Goal: Task Accomplishment & Management: Manage account settings

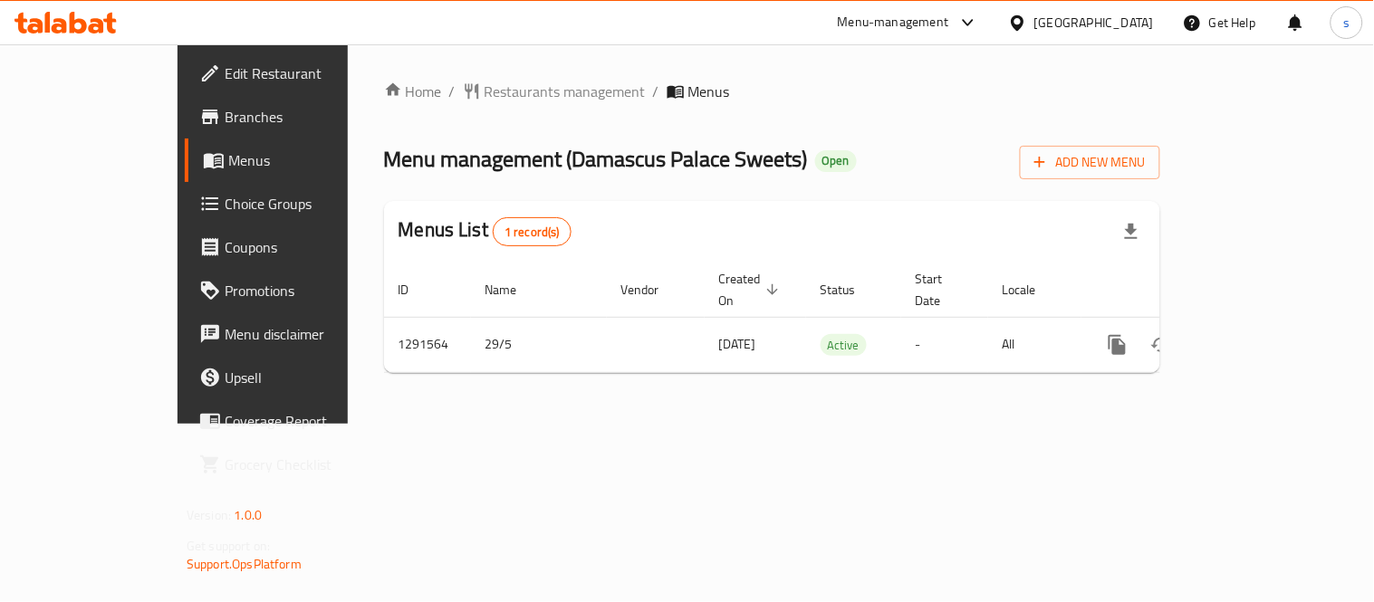
click at [1034, 24] on div at bounding box center [1021, 23] width 26 height 20
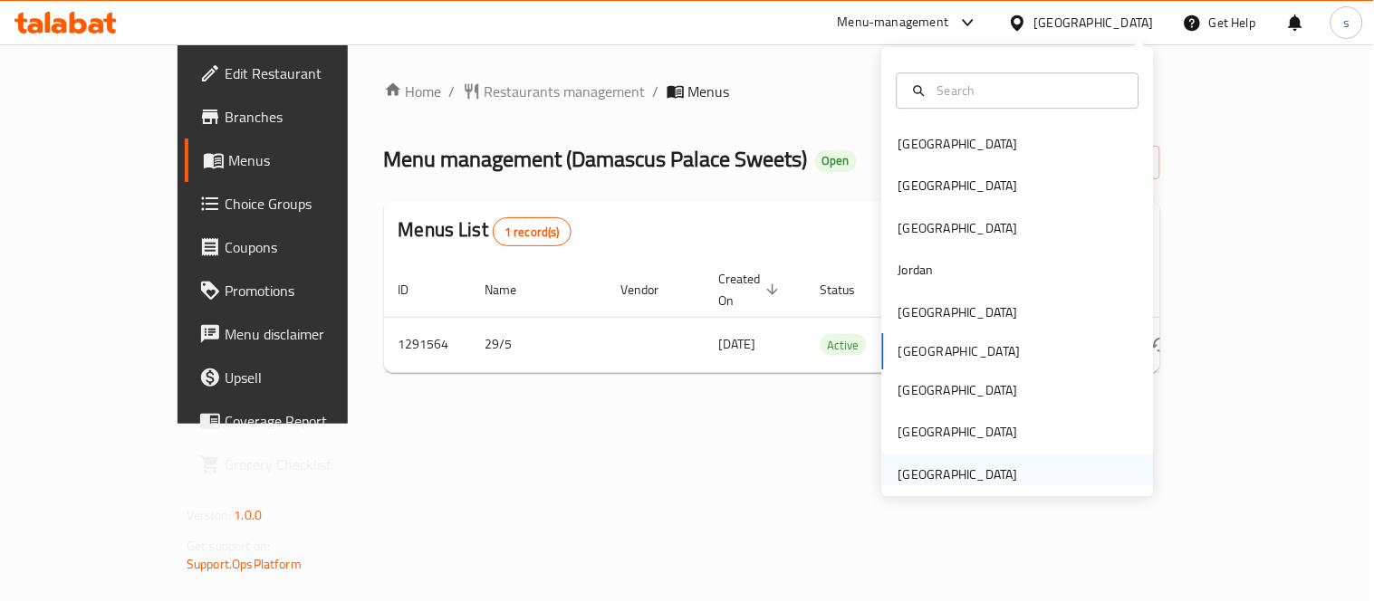
click at [969, 472] on div "[GEOGRAPHIC_DATA]" at bounding box center [959, 475] width 120 height 20
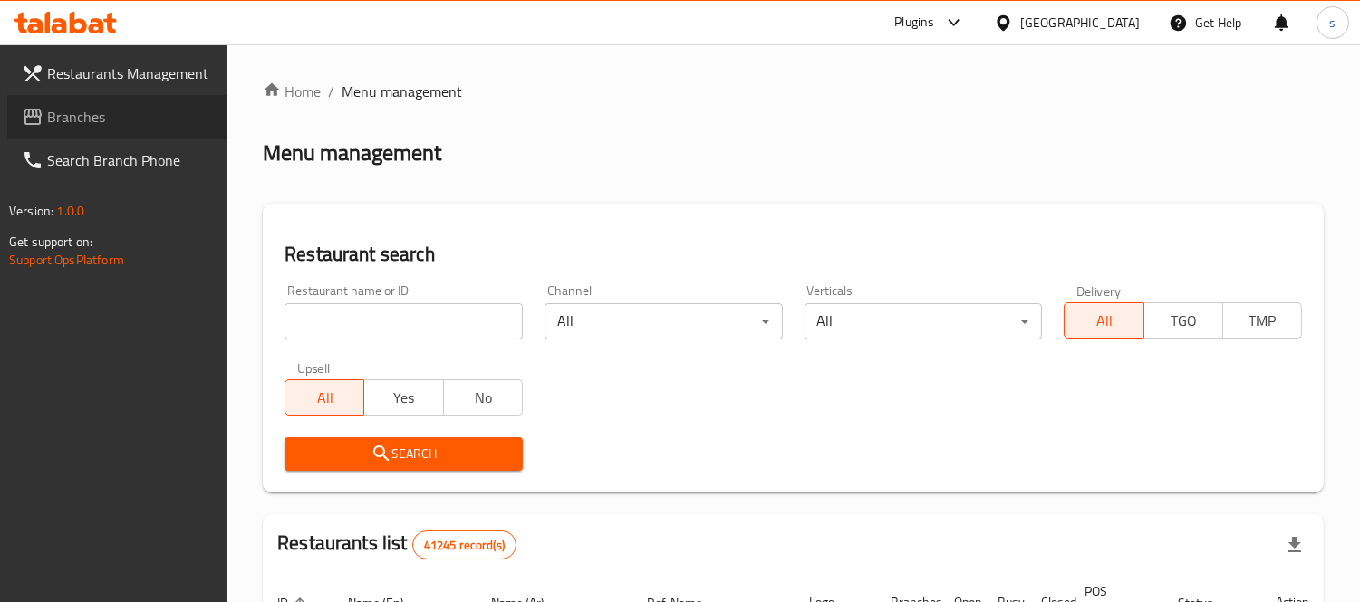
click at [64, 116] on span "Branches" at bounding box center [130, 117] width 166 height 22
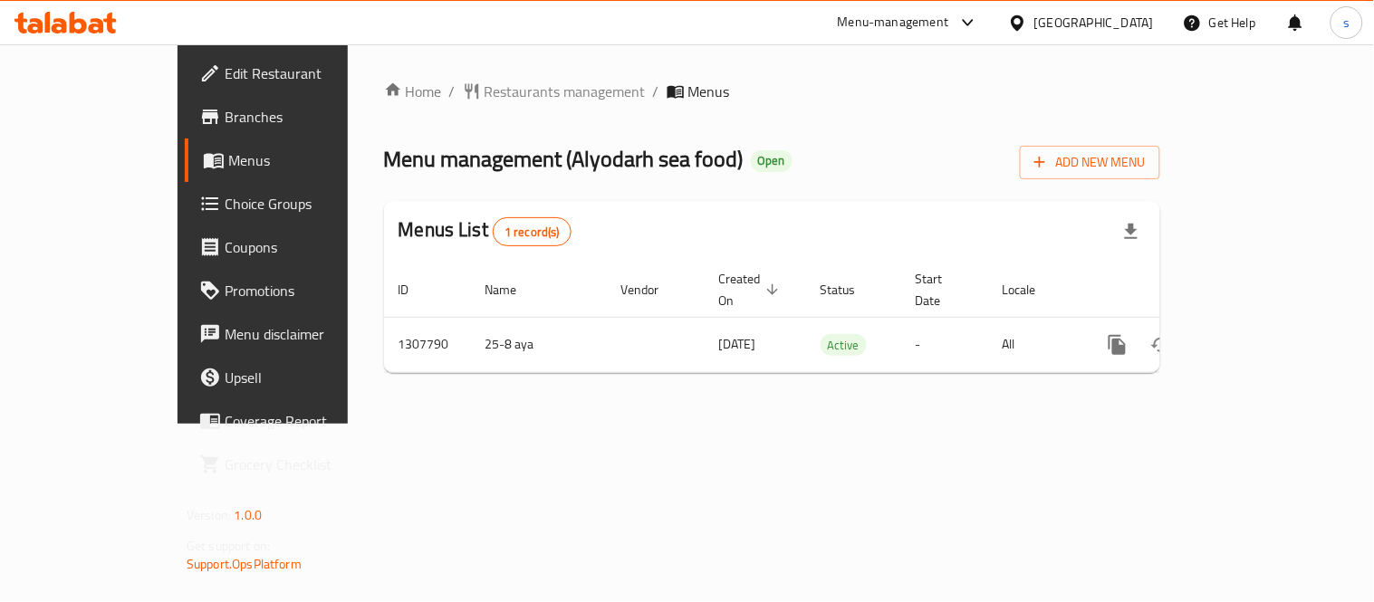
click at [1103, 24] on div "[GEOGRAPHIC_DATA]" at bounding box center [1094, 23] width 120 height 20
drag, startPoint x: 723, startPoint y: 391, endPoint x: 861, endPoint y: 124, distance: 300.6
click at [726, 390] on div "Home / Restaurants management / Menus Menu management ( Alyodarh sea food ) Ope…" at bounding box center [772, 234] width 849 height 380
click at [972, 12] on icon at bounding box center [968, 23] width 22 height 22
click at [831, 201] on div "Restaurant-Management" at bounding box center [797, 200] width 142 height 20
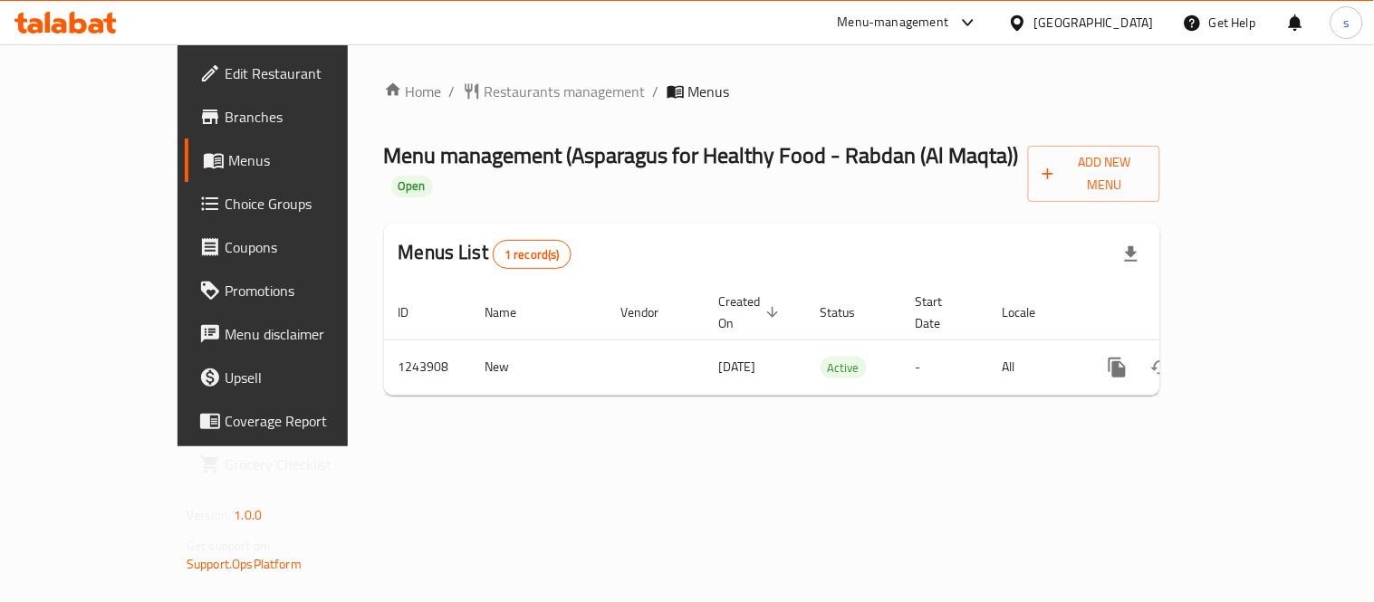
click at [1061, 25] on div "[GEOGRAPHIC_DATA]" at bounding box center [1094, 23] width 120 height 20
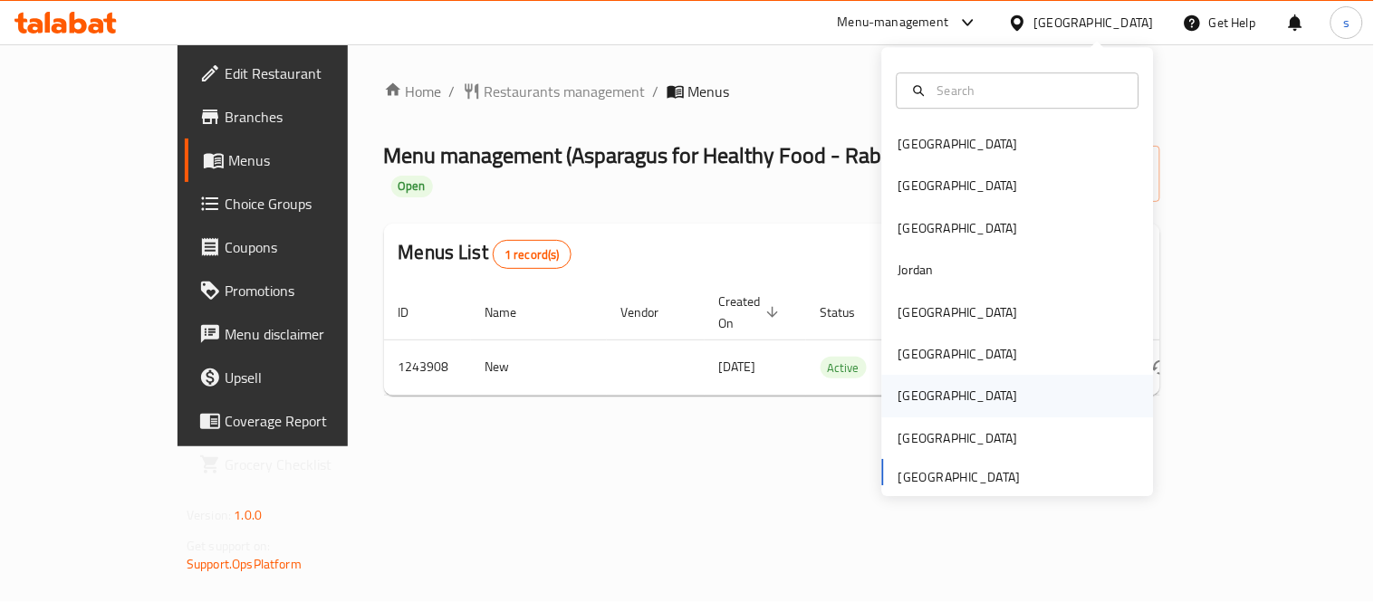
click at [902, 393] on div "[GEOGRAPHIC_DATA]" at bounding box center [959, 397] width 120 height 20
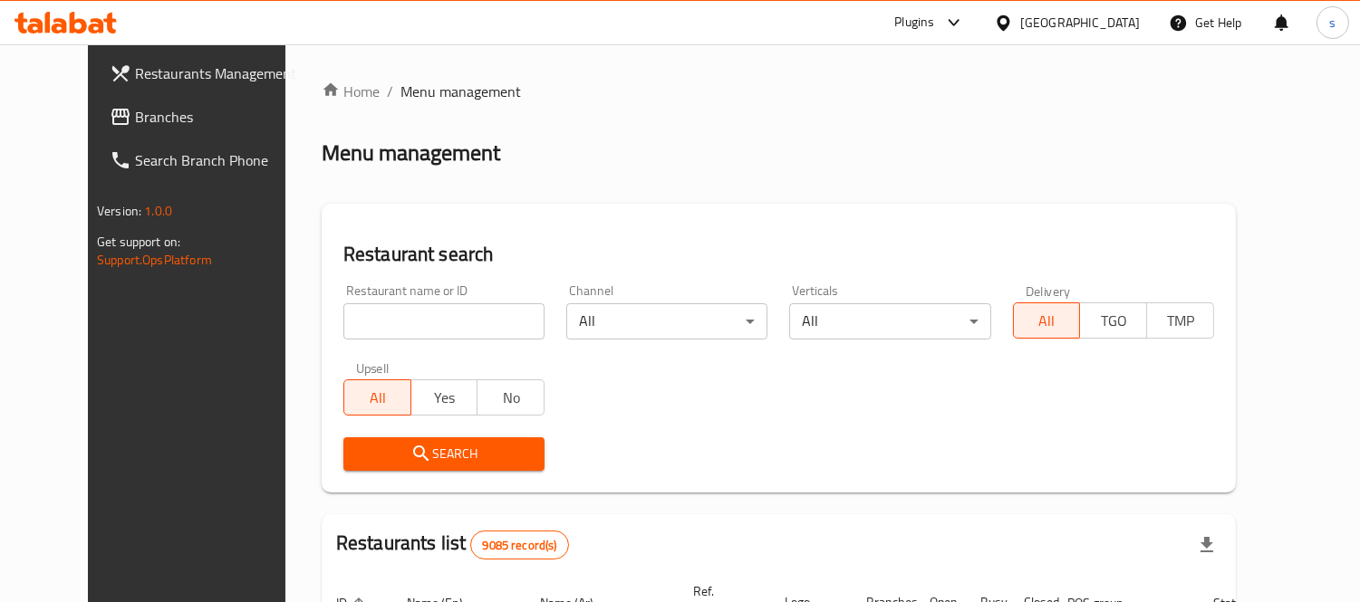
click at [135, 116] on span "Branches" at bounding box center [218, 117] width 166 height 22
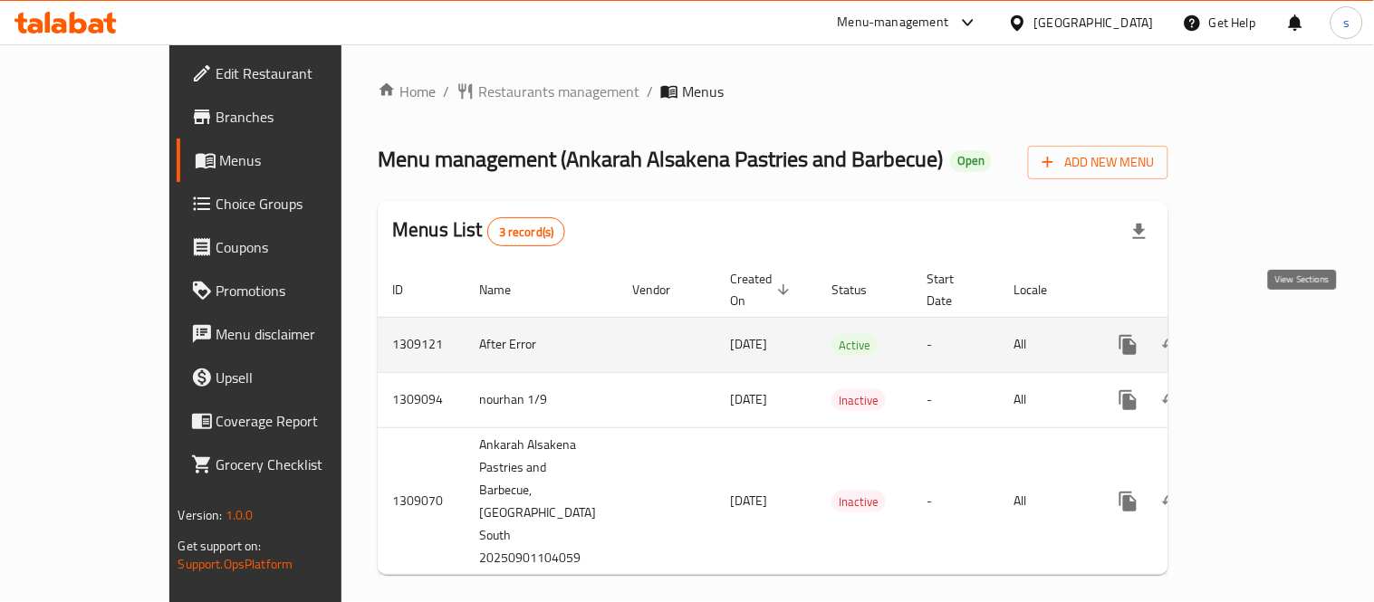
click at [1281, 335] on link "enhanced table" at bounding box center [1258, 344] width 43 height 43
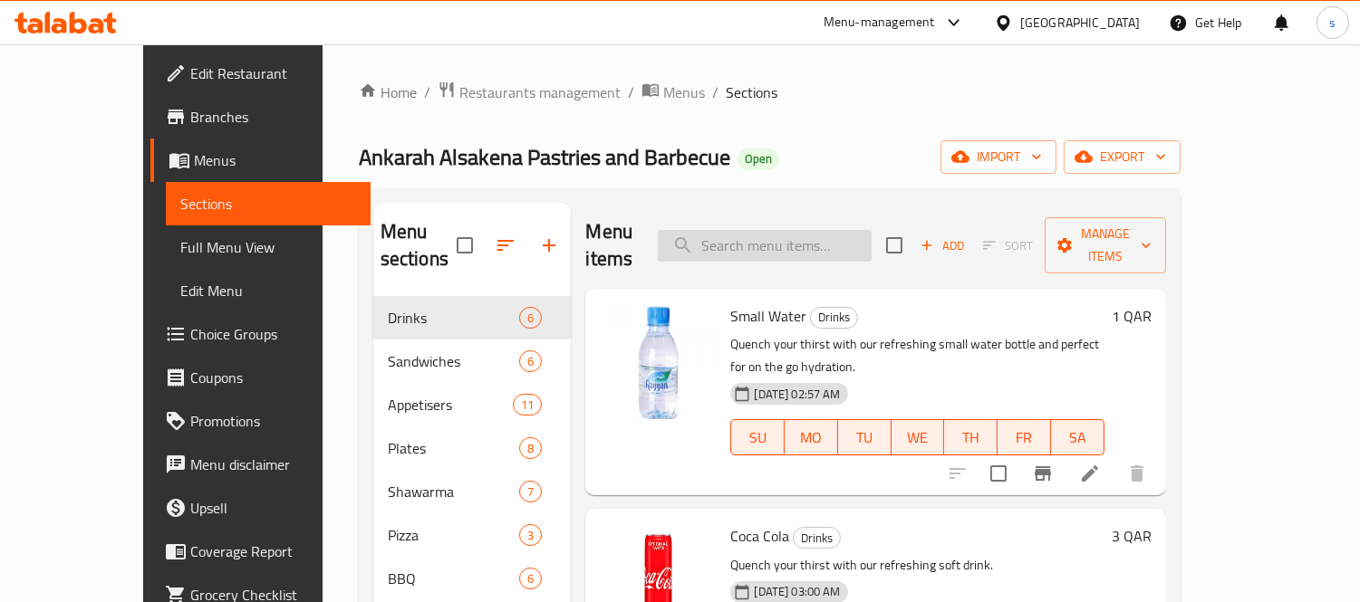
click at [785, 232] on input "search" at bounding box center [765, 246] width 214 height 32
paste input "Mixed Grills 3 Pieces 1/4 KG"
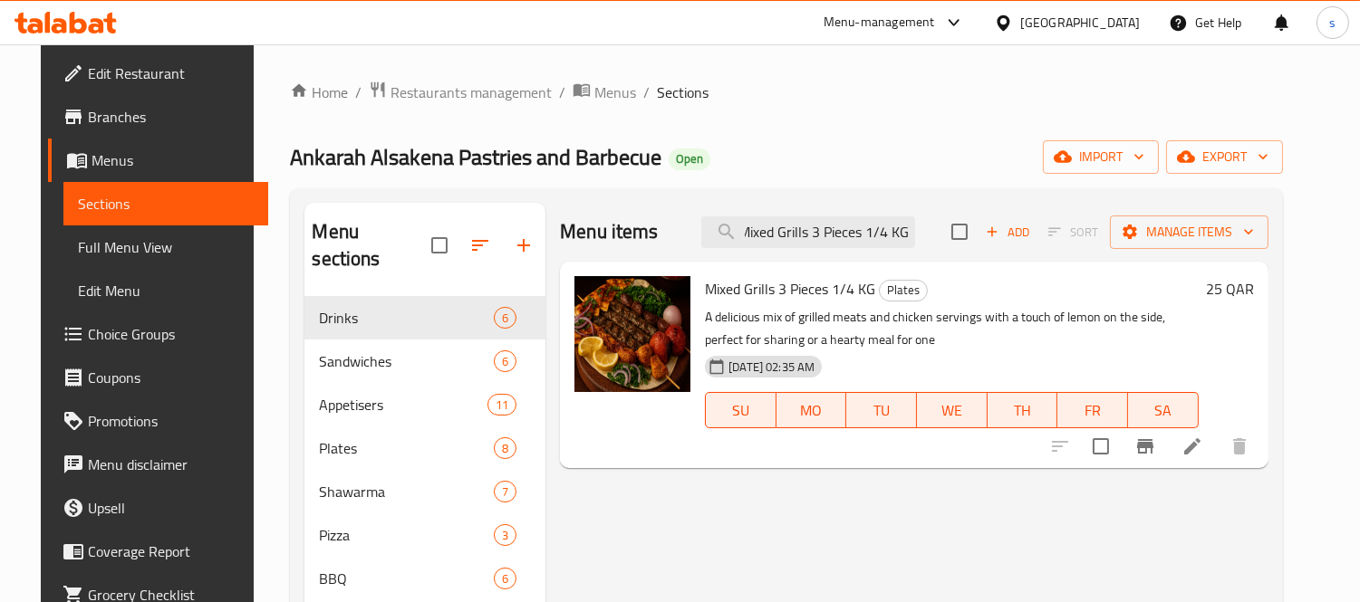
type input "Mixed Grills 3 Pieces 1/4 KG"
click at [1200, 447] on icon at bounding box center [1192, 446] width 16 height 16
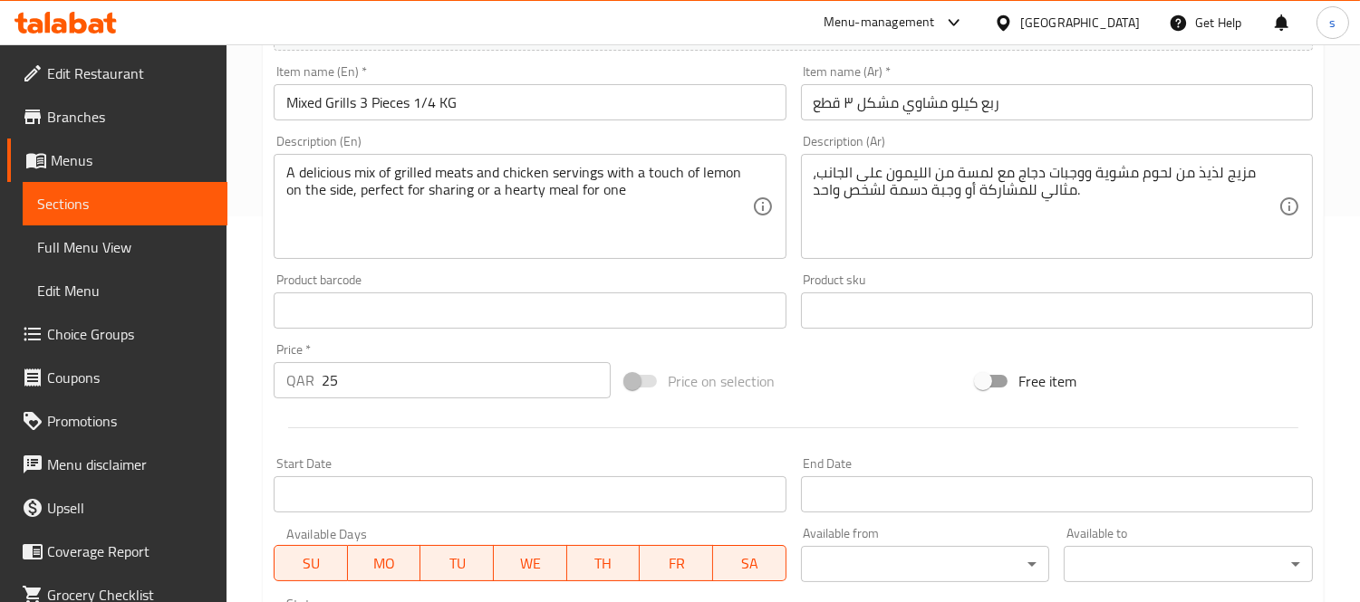
scroll to position [197, 0]
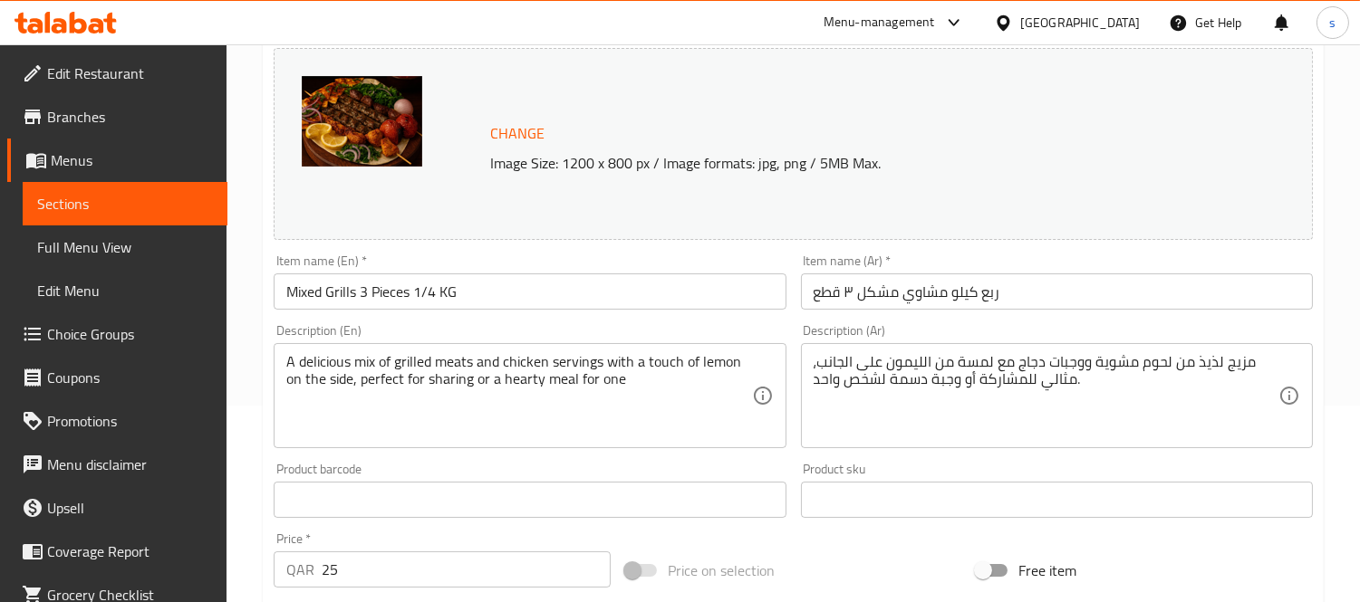
click at [1009, 18] on icon at bounding box center [1002, 21] width 13 height 15
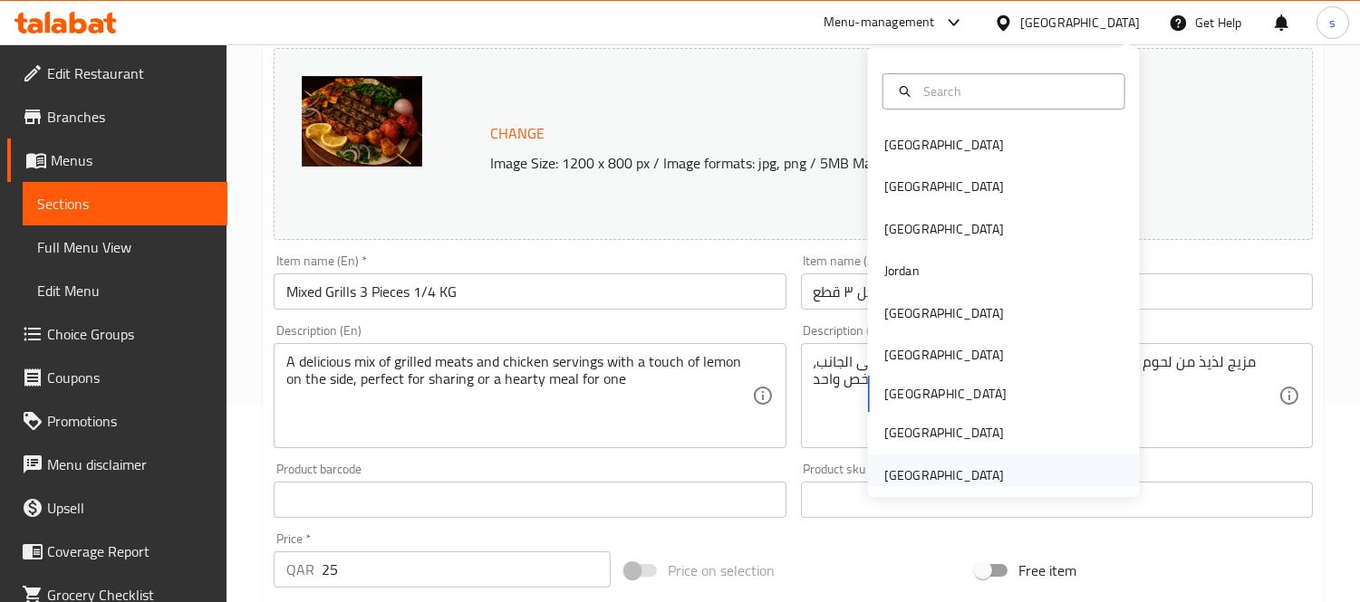
click at [925, 471] on div "[GEOGRAPHIC_DATA]" at bounding box center [944, 476] width 120 height 20
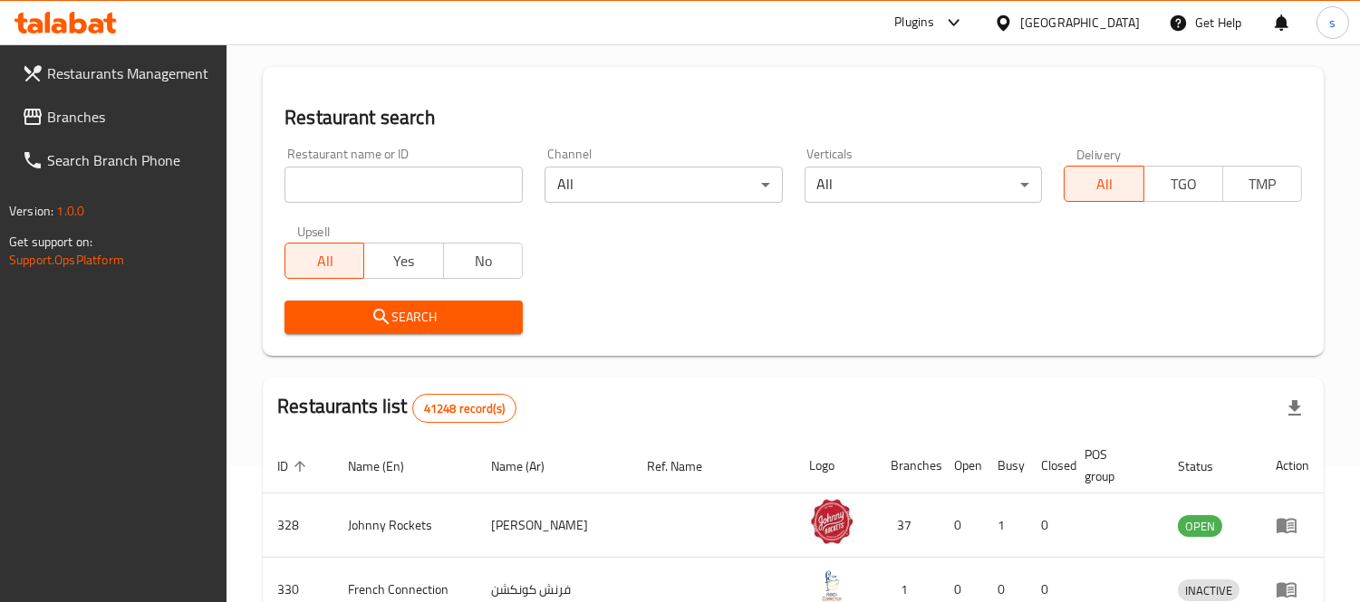
scroll to position [197, 0]
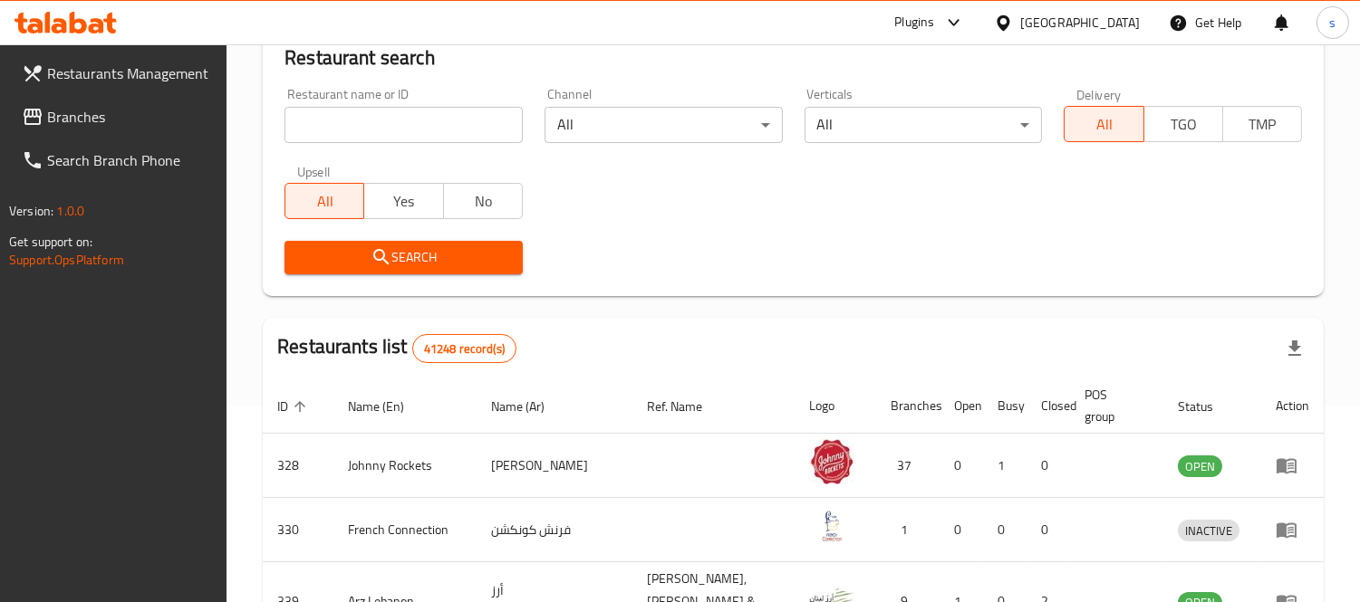
click at [87, 120] on span "Branches" at bounding box center [130, 117] width 166 height 22
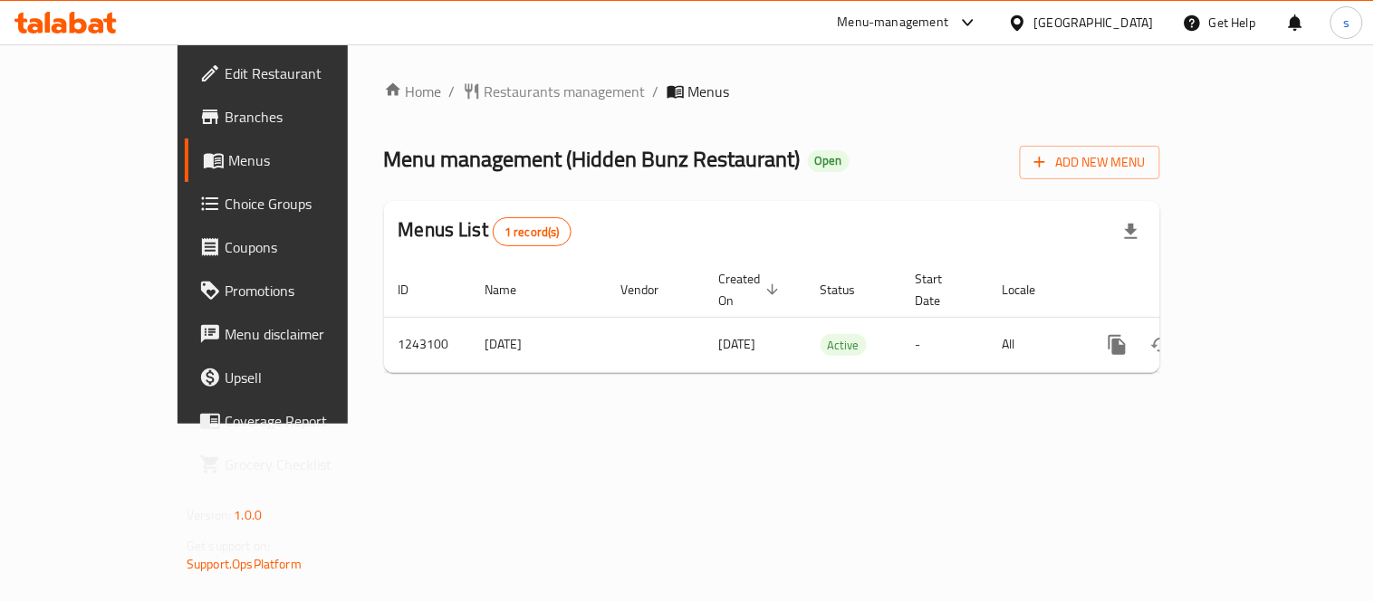
click at [1109, 25] on div "[GEOGRAPHIC_DATA]" at bounding box center [1094, 23] width 120 height 20
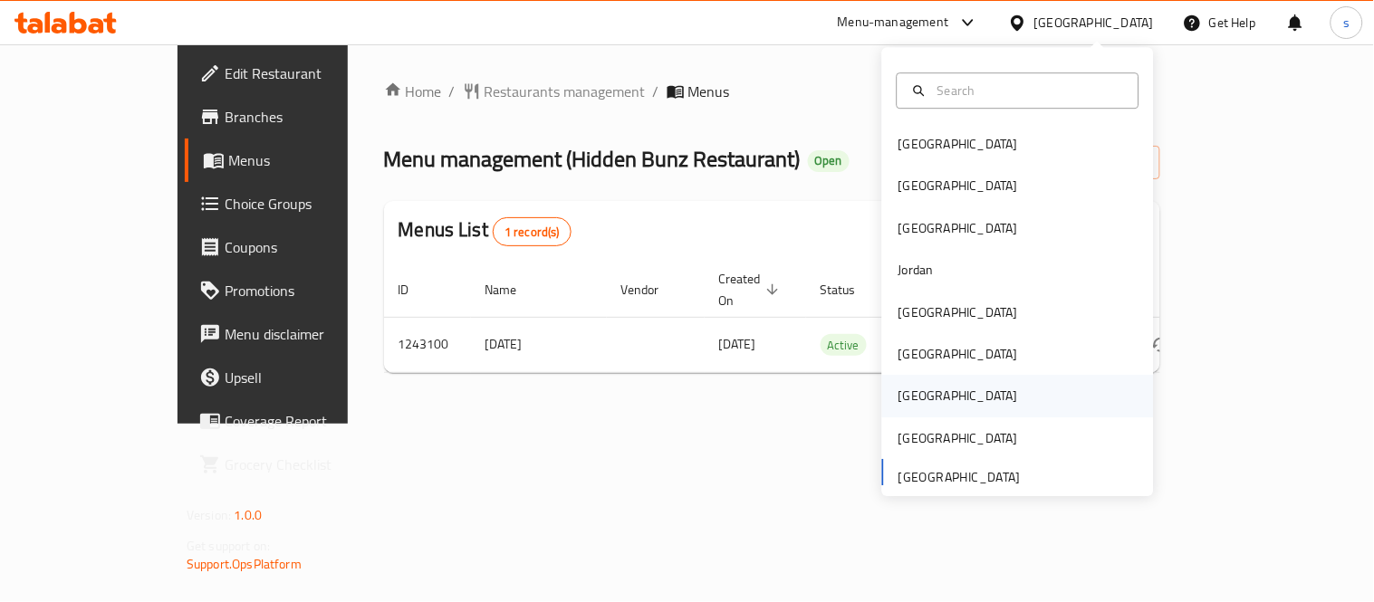
click at [910, 390] on div "[GEOGRAPHIC_DATA]" at bounding box center [959, 397] width 120 height 20
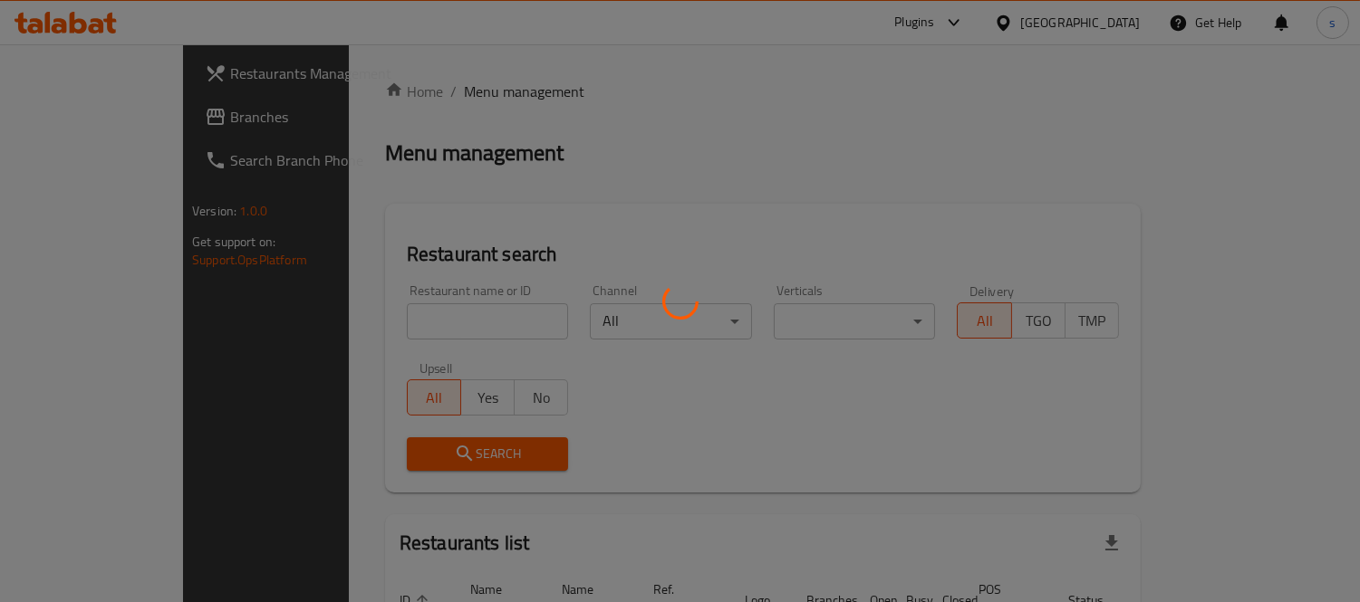
click at [72, 122] on div at bounding box center [680, 301] width 1360 height 602
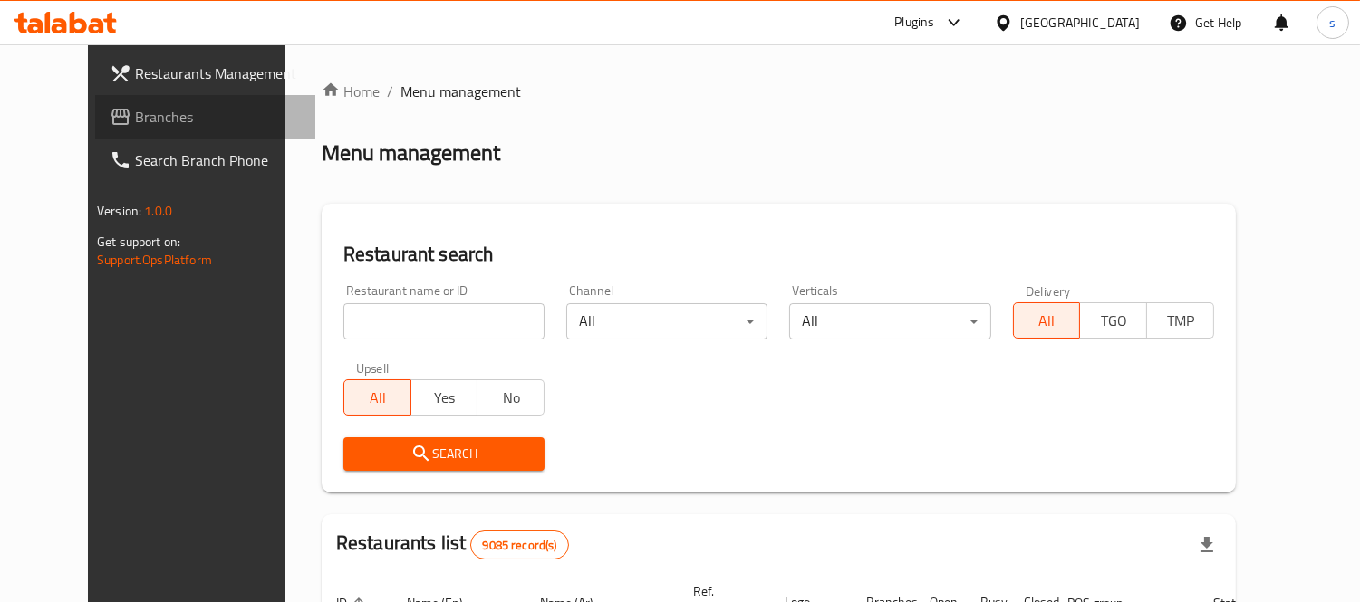
click at [135, 124] on span "Branches" at bounding box center [218, 117] width 166 height 22
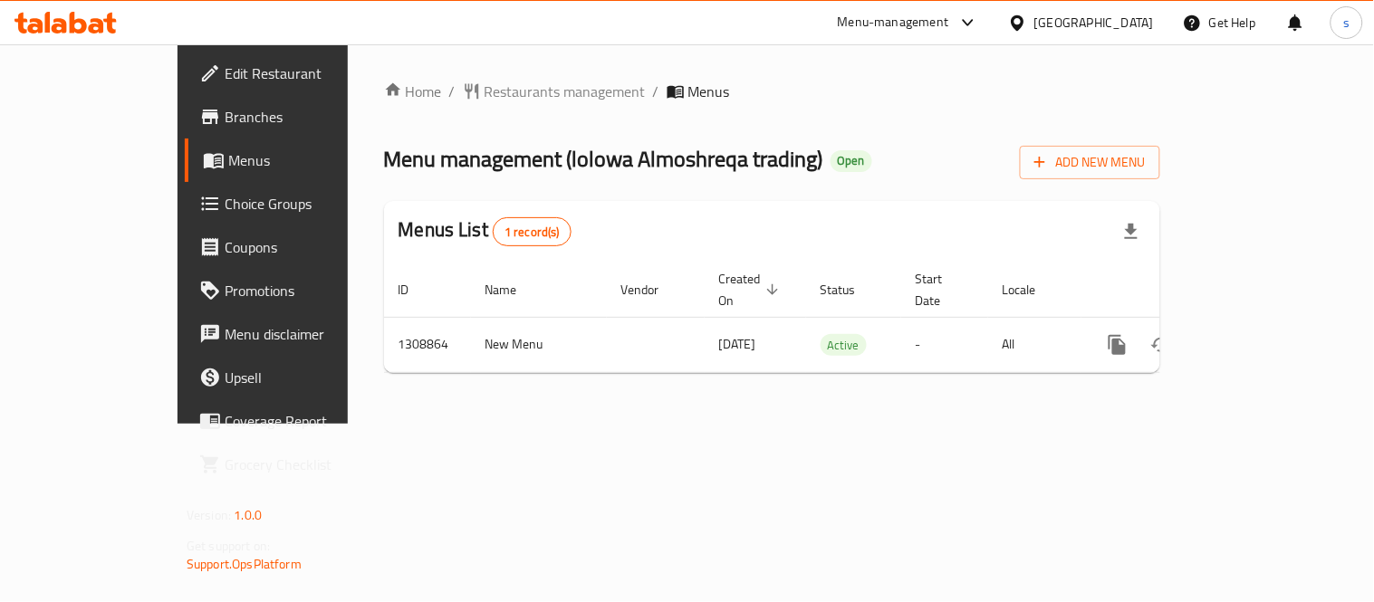
click at [1034, 21] on div at bounding box center [1021, 23] width 26 height 20
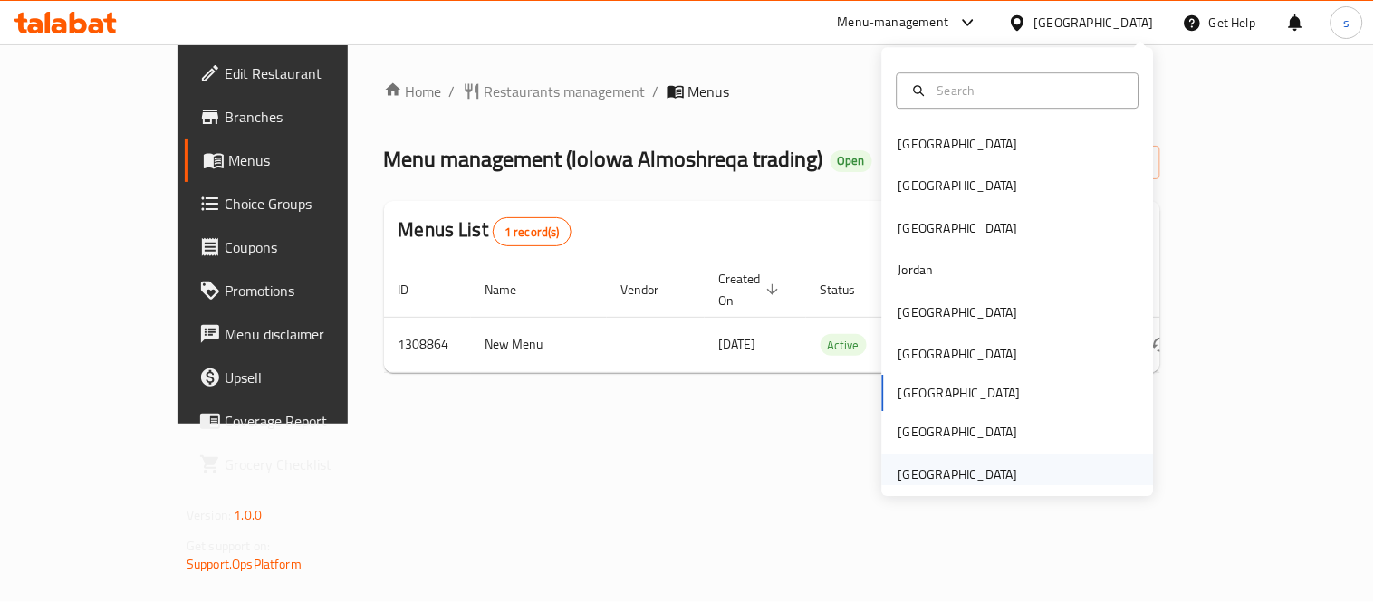
click at [933, 467] on div "[GEOGRAPHIC_DATA]" at bounding box center [959, 475] width 120 height 20
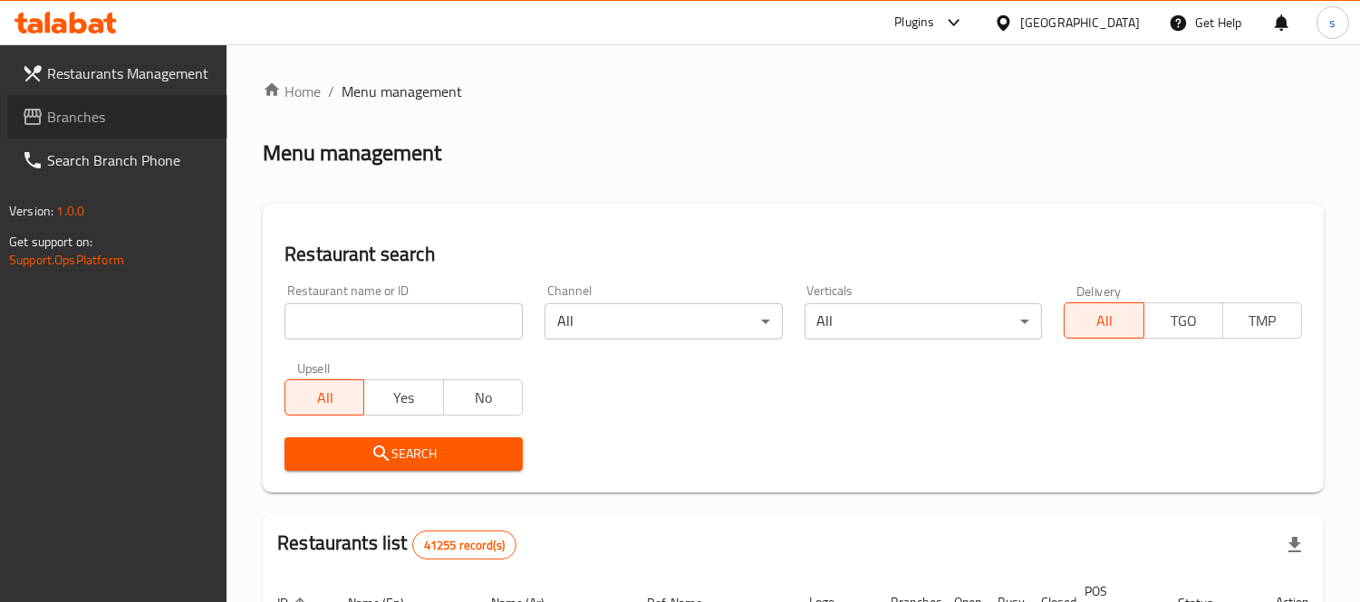
click at [79, 123] on span "Branches" at bounding box center [130, 117] width 166 height 22
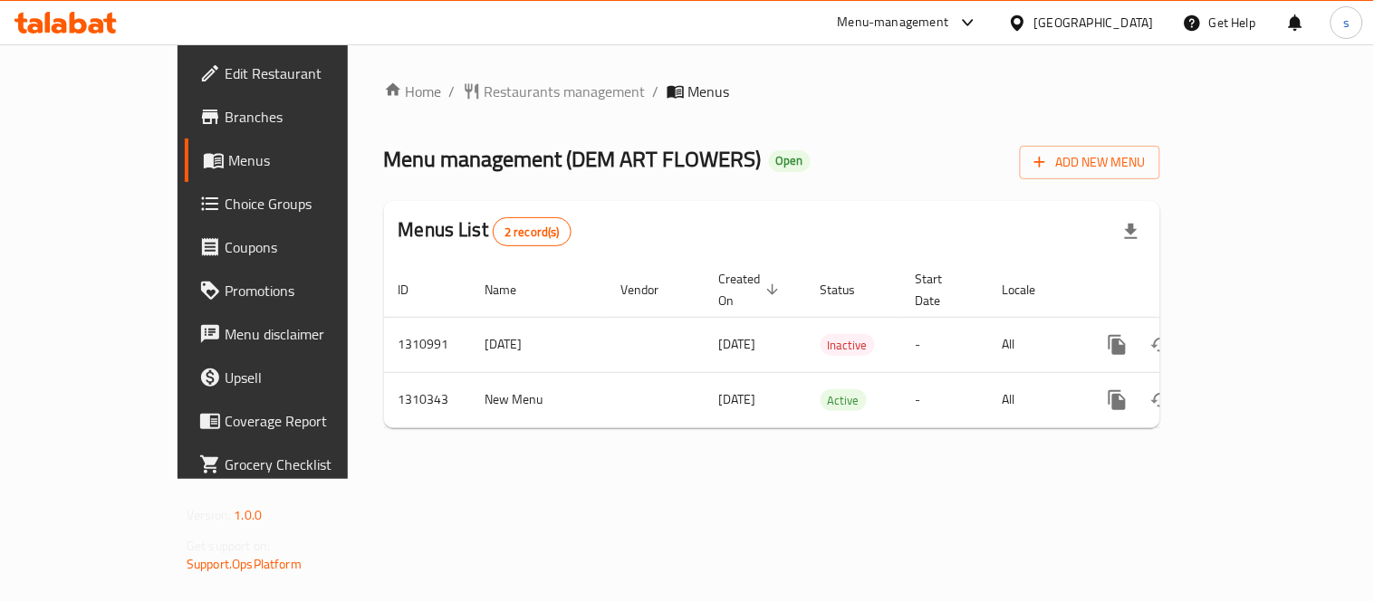
click at [1090, 18] on div "[GEOGRAPHIC_DATA]" at bounding box center [1094, 23] width 120 height 20
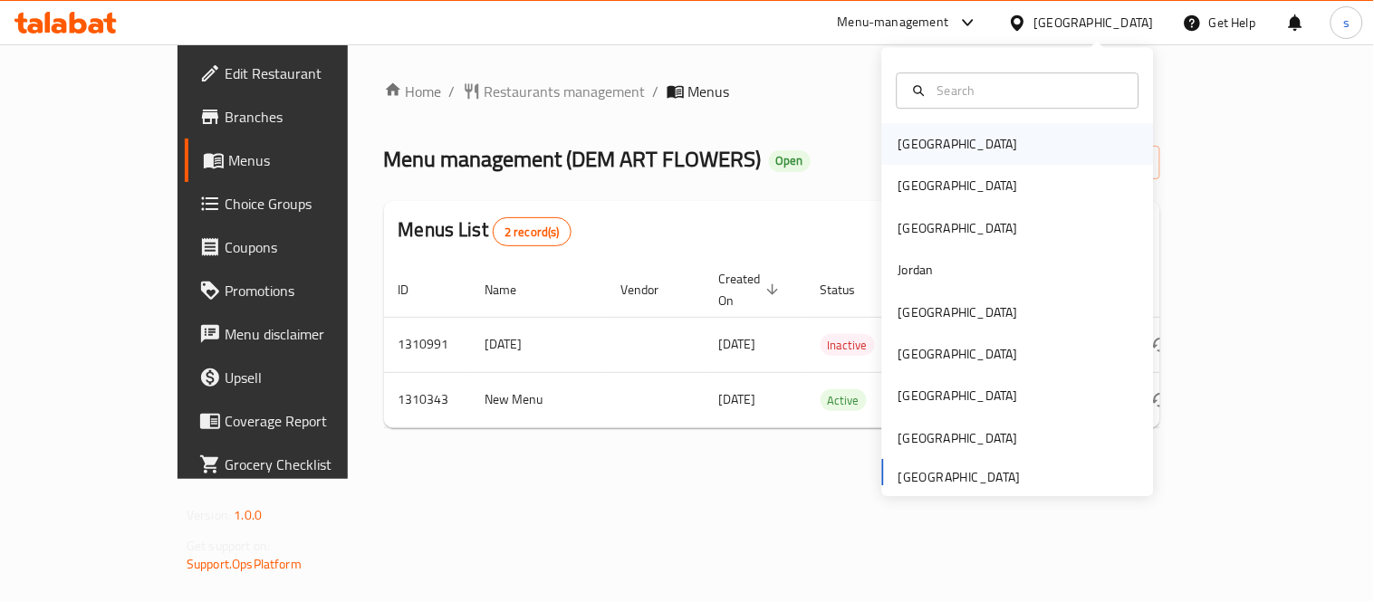
click at [912, 140] on div "[GEOGRAPHIC_DATA]" at bounding box center [959, 144] width 120 height 20
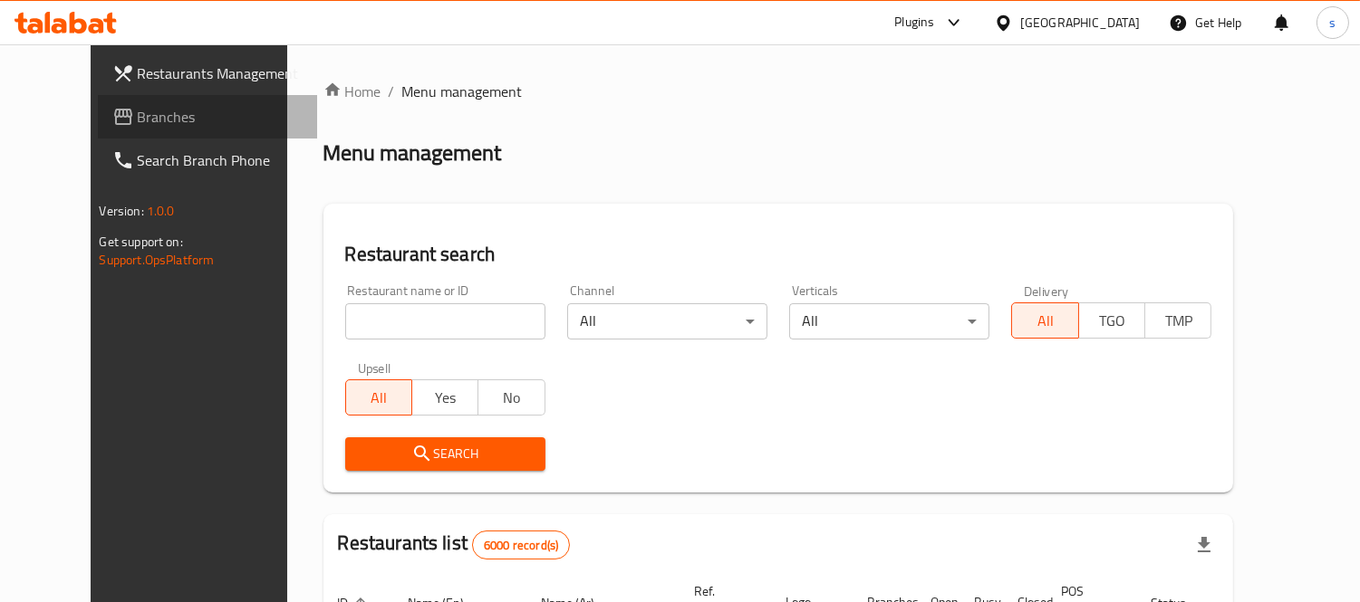
click at [138, 123] on span "Branches" at bounding box center [221, 117] width 166 height 22
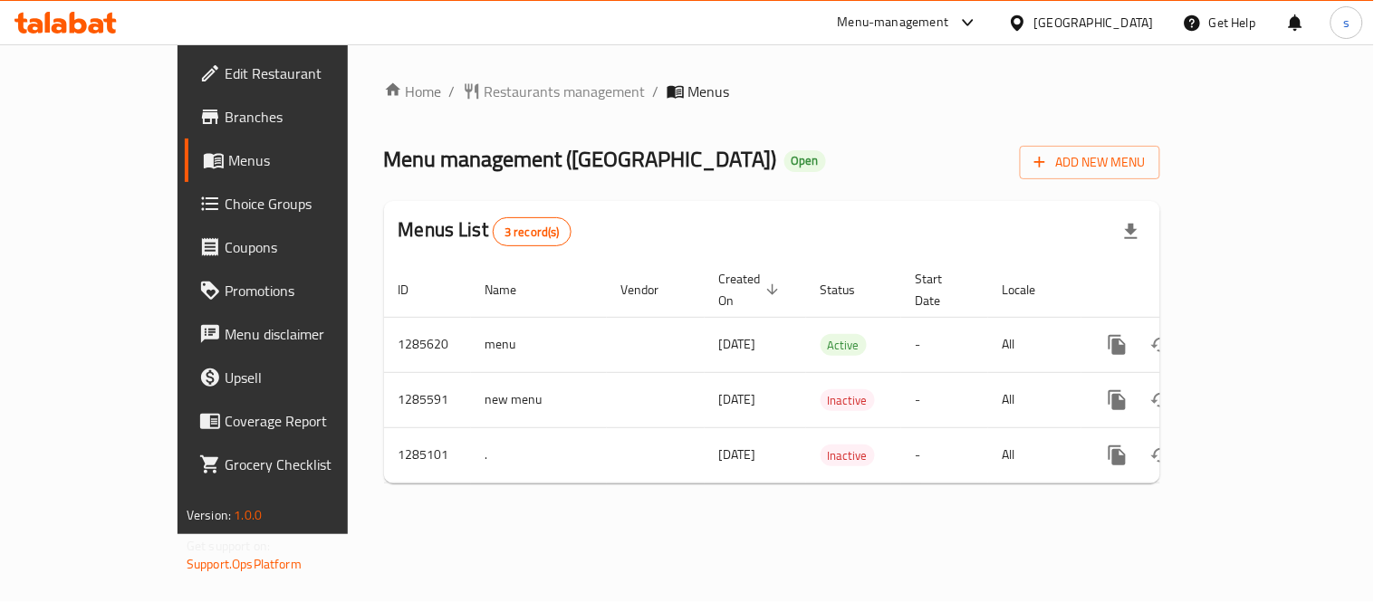
click at [1034, 13] on div at bounding box center [1021, 23] width 26 height 20
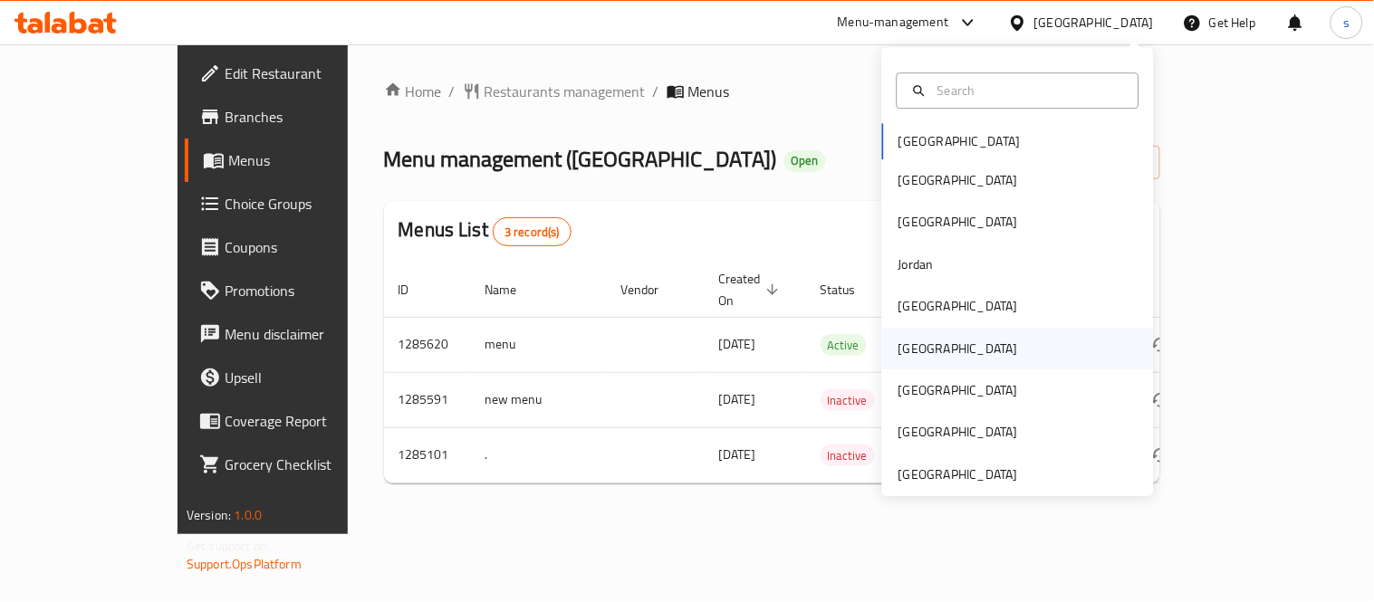
click at [901, 345] on div "[GEOGRAPHIC_DATA]" at bounding box center [959, 349] width 120 height 20
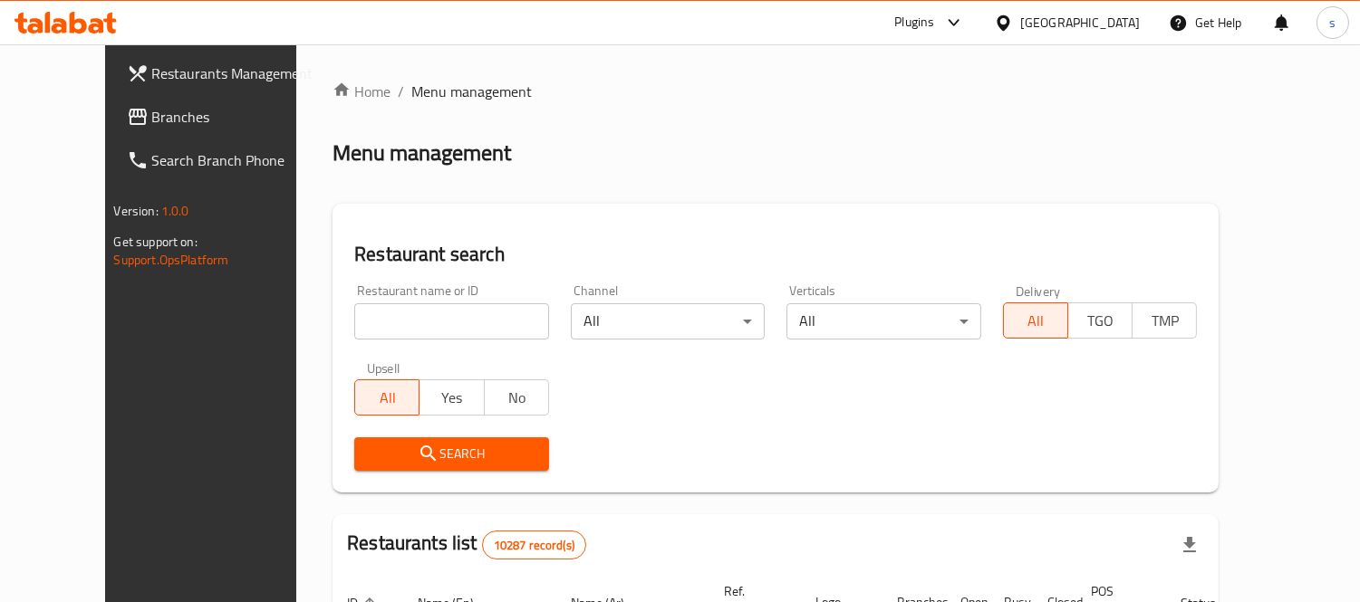
click at [152, 120] on span "Branches" at bounding box center [235, 117] width 166 height 22
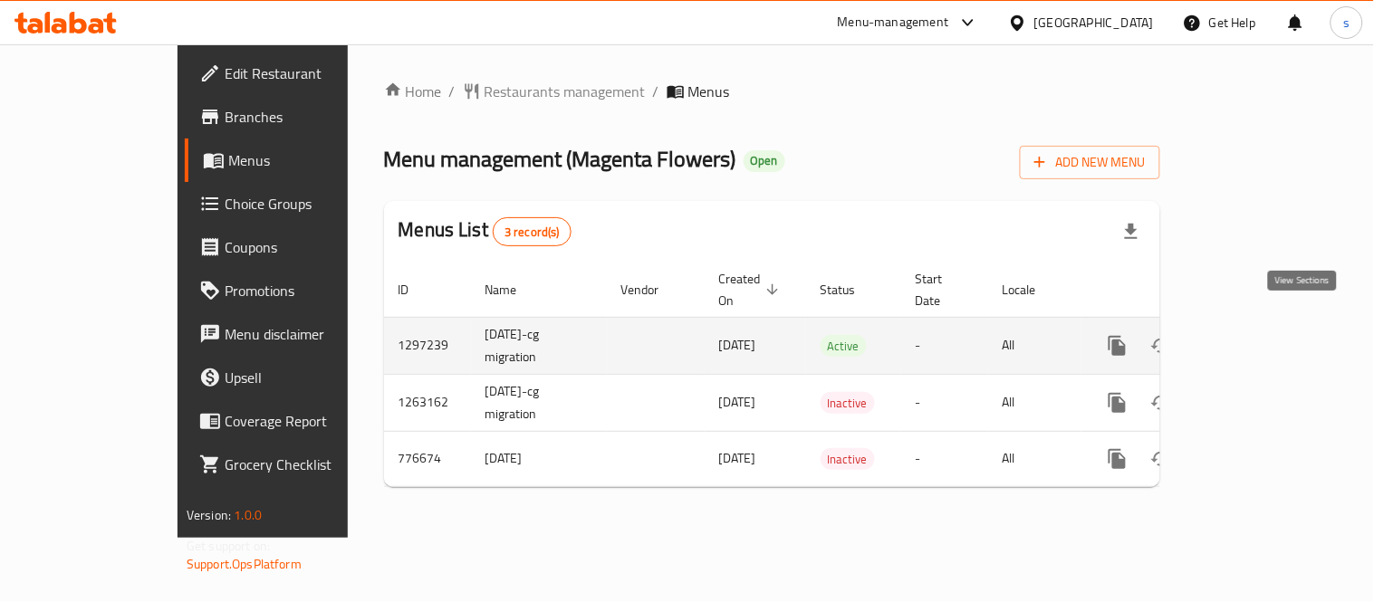
click at [1259, 335] on icon "enhanced table" at bounding box center [1248, 346] width 22 height 22
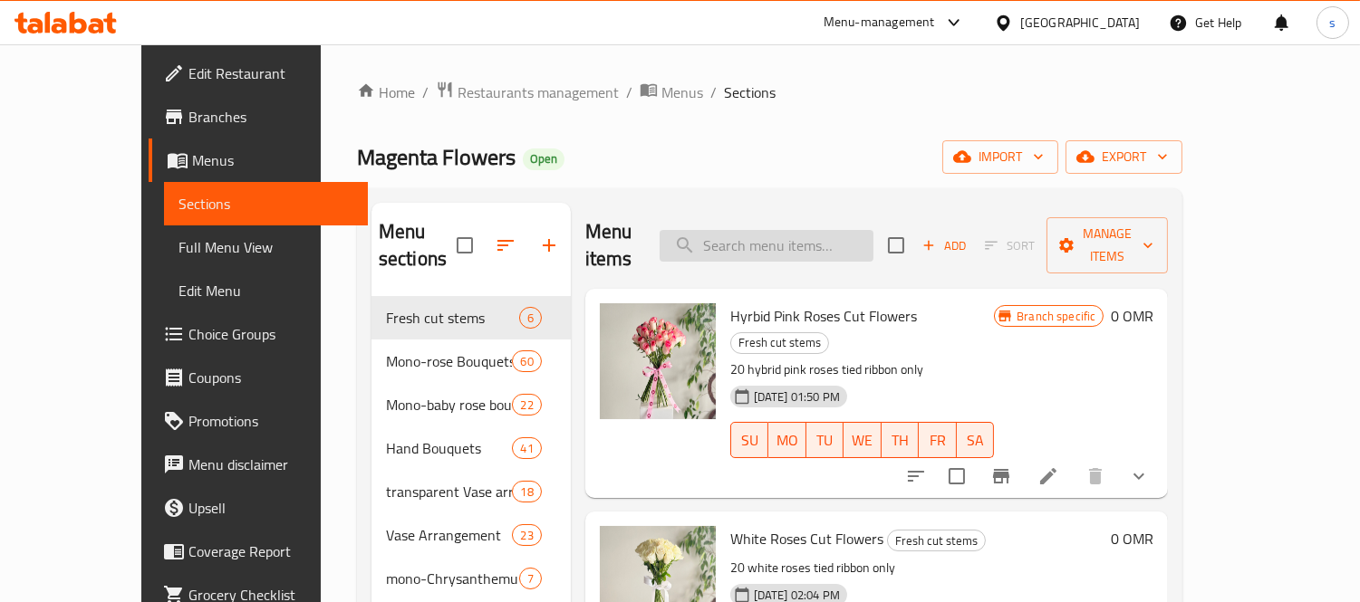
click at [745, 230] on input "search" at bounding box center [766, 246] width 214 height 32
paste input "Simple Bouquet 6"
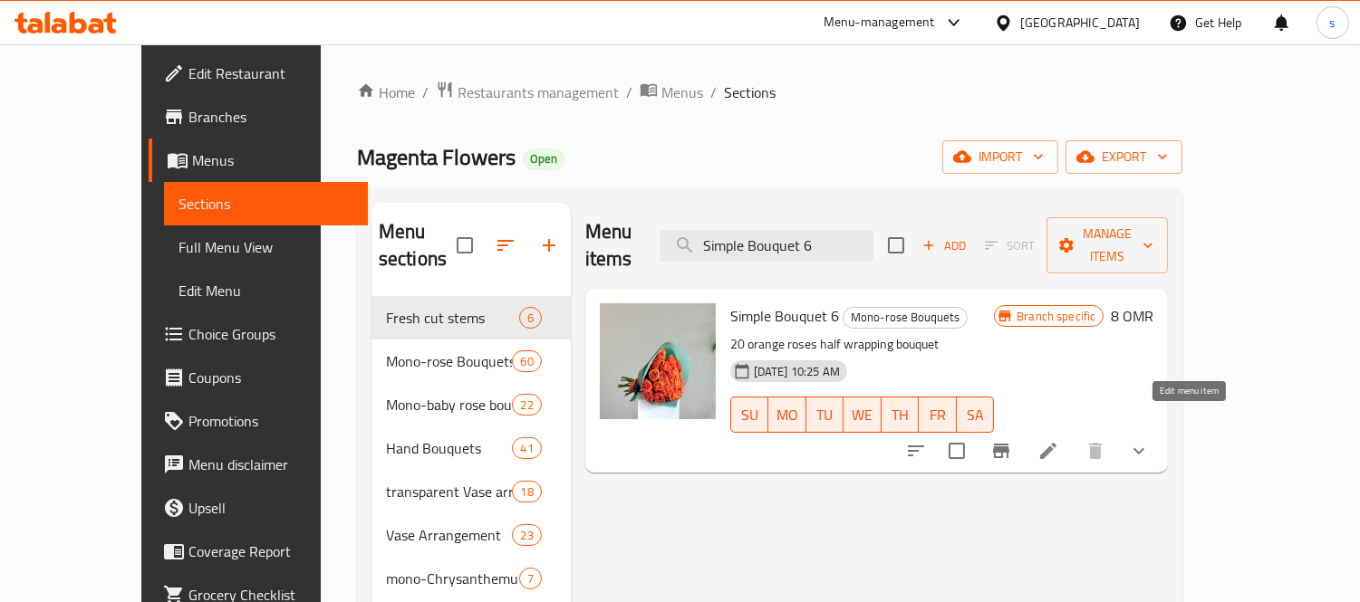
type input "Simple Bouquet 6"
click at [1059, 440] on icon at bounding box center [1048, 451] width 22 height 22
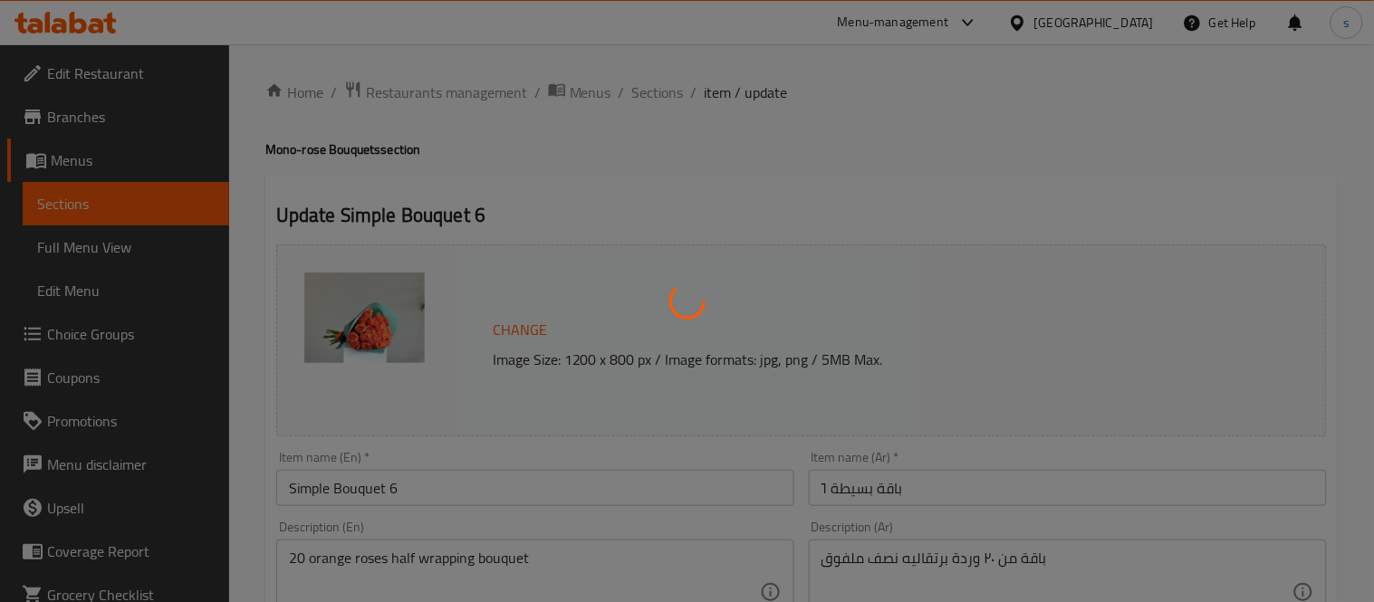
type input "إضافات"
type input "0"
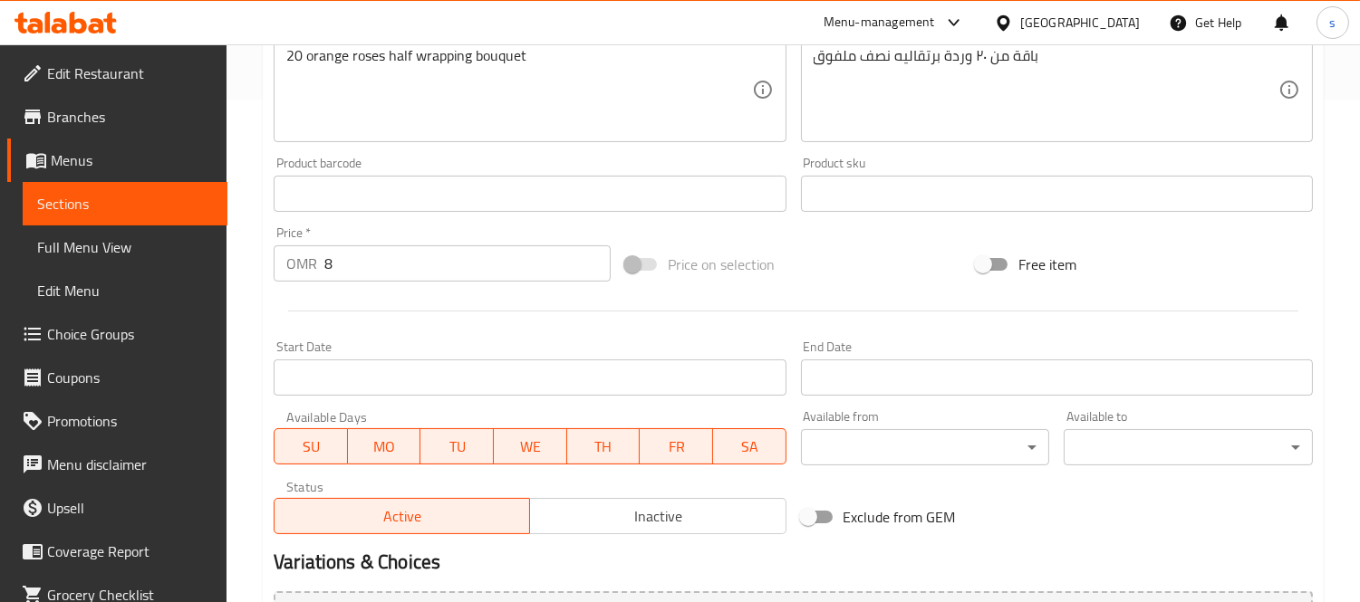
scroll to position [731, 0]
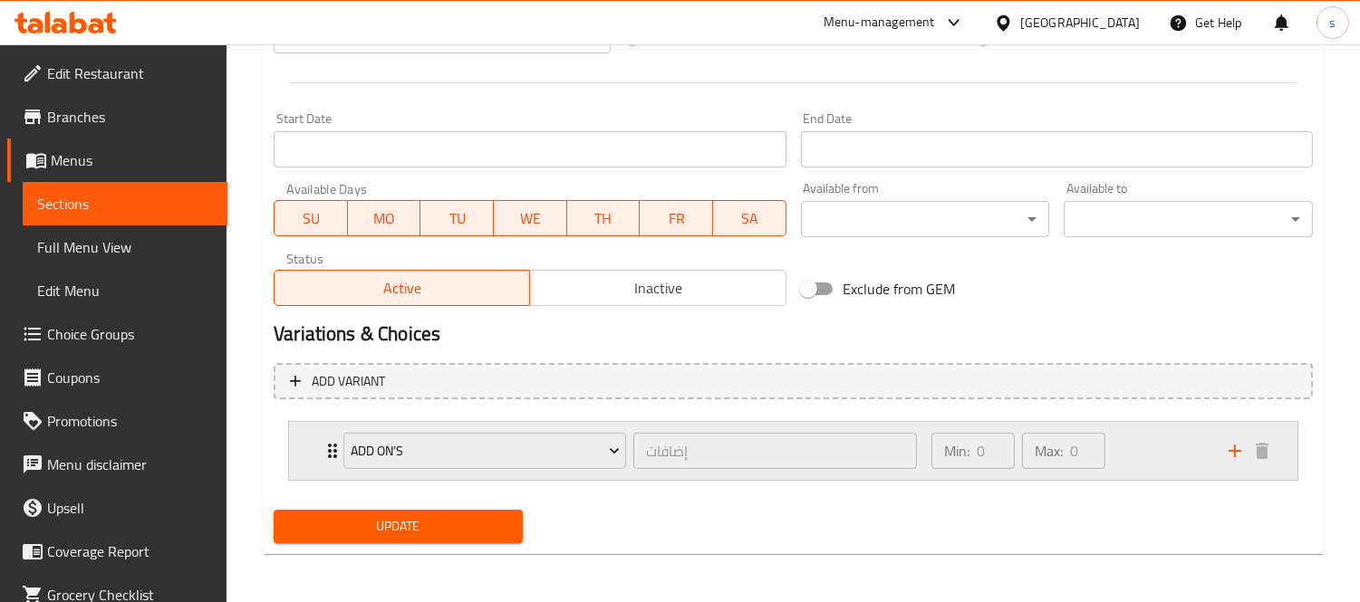
click at [330, 447] on icon "Expand" at bounding box center [333, 451] width 22 height 22
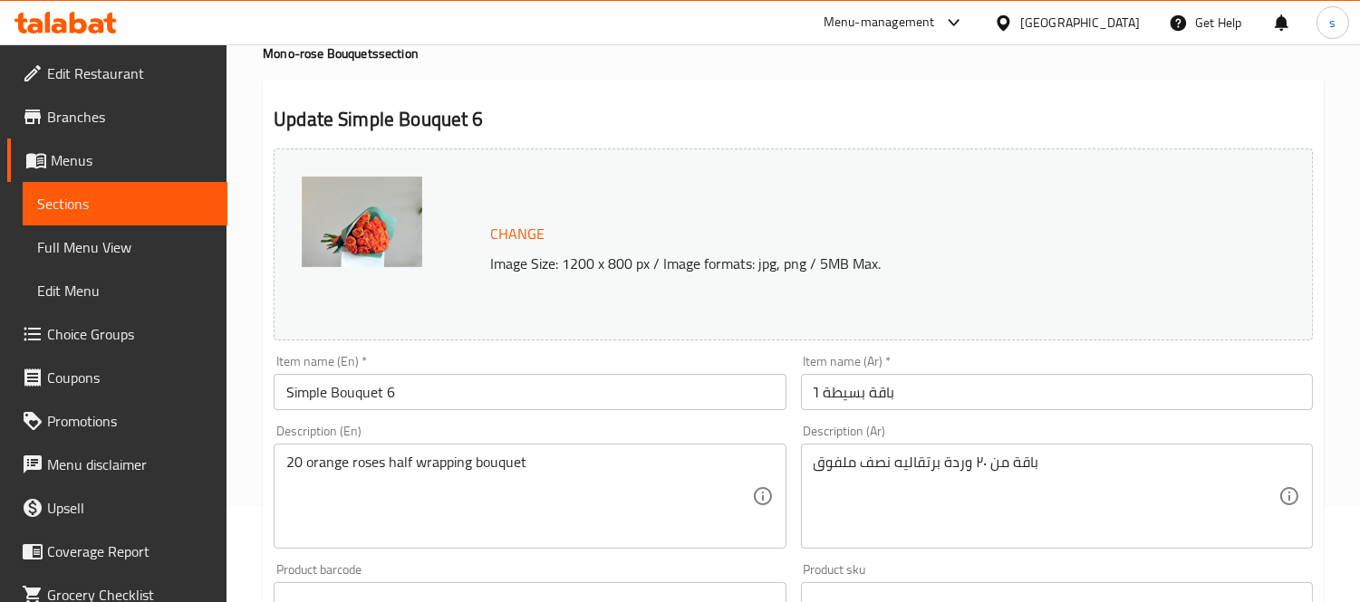
scroll to position [201, 0]
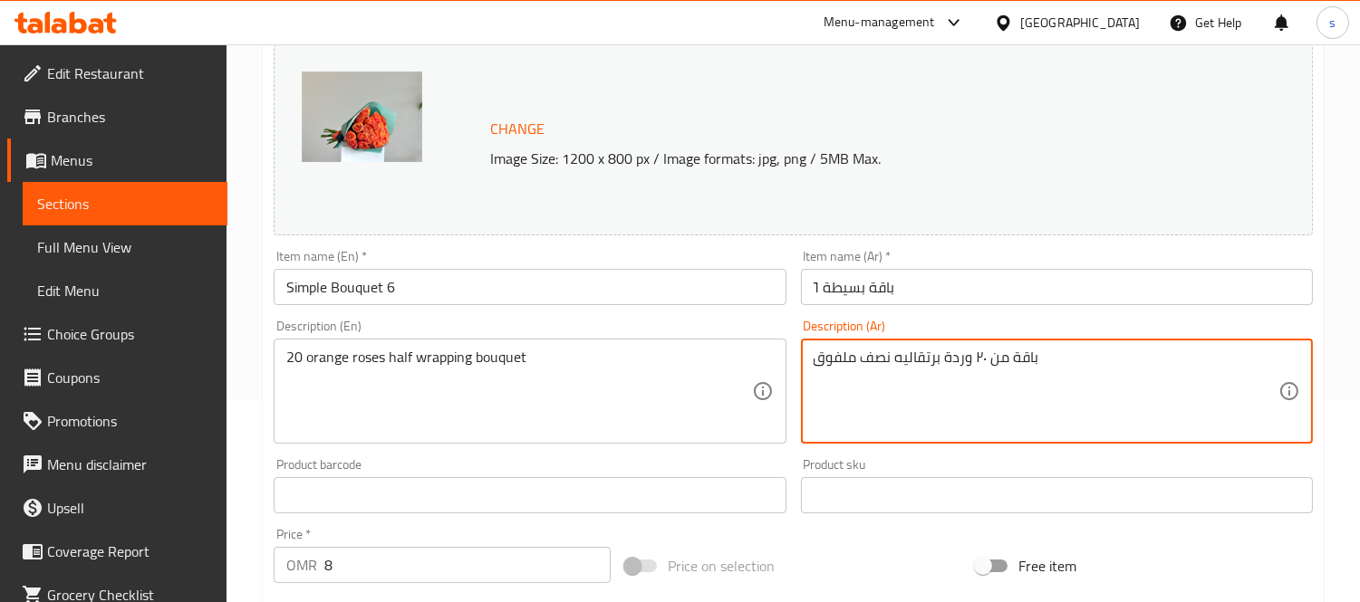
click at [837, 359] on textarea "باقة من ٢٠ وردة برتقاليه نصف ملفوق" at bounding box center [1045, 392] width 465 height 86
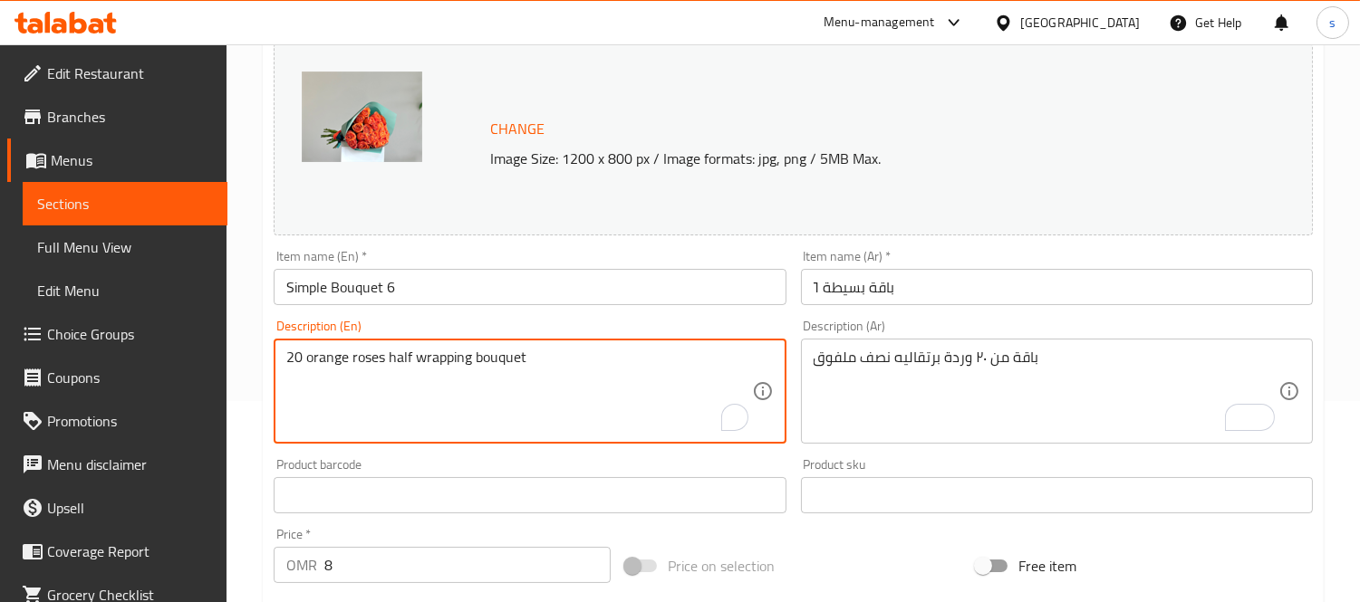
click at [495, 362] on textarea "20 orange roses half wrapping bouquet" at bounding box center [518, 392] width 465 height 86
click at [445, 368] on textarea "20 orange roses half wrapping bouquet" at bounding box center [518, 392] width 465 height 86
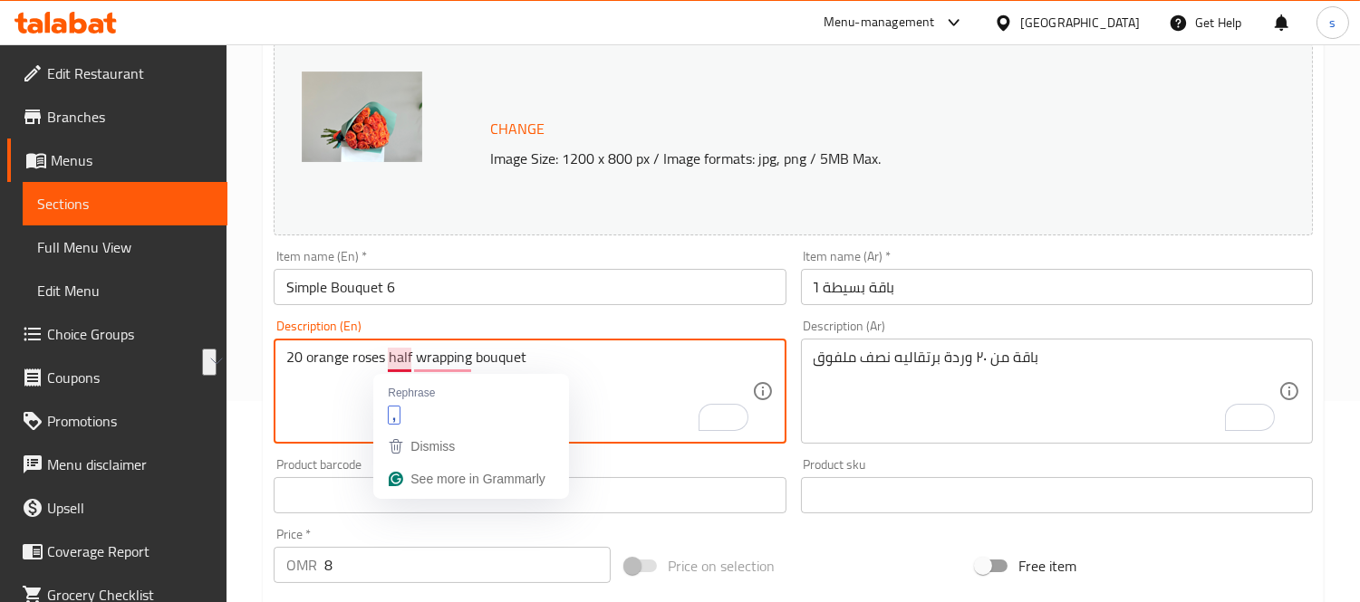
drag, startPoint x: 551, startPoint y: 360, endPoint x: 387, endPoint y: 354, distance: 164.0
click at [387, 354] on textarea "20 orange roses half wrapping bouquet" at bounding box center [518, 392] width 465 height 86
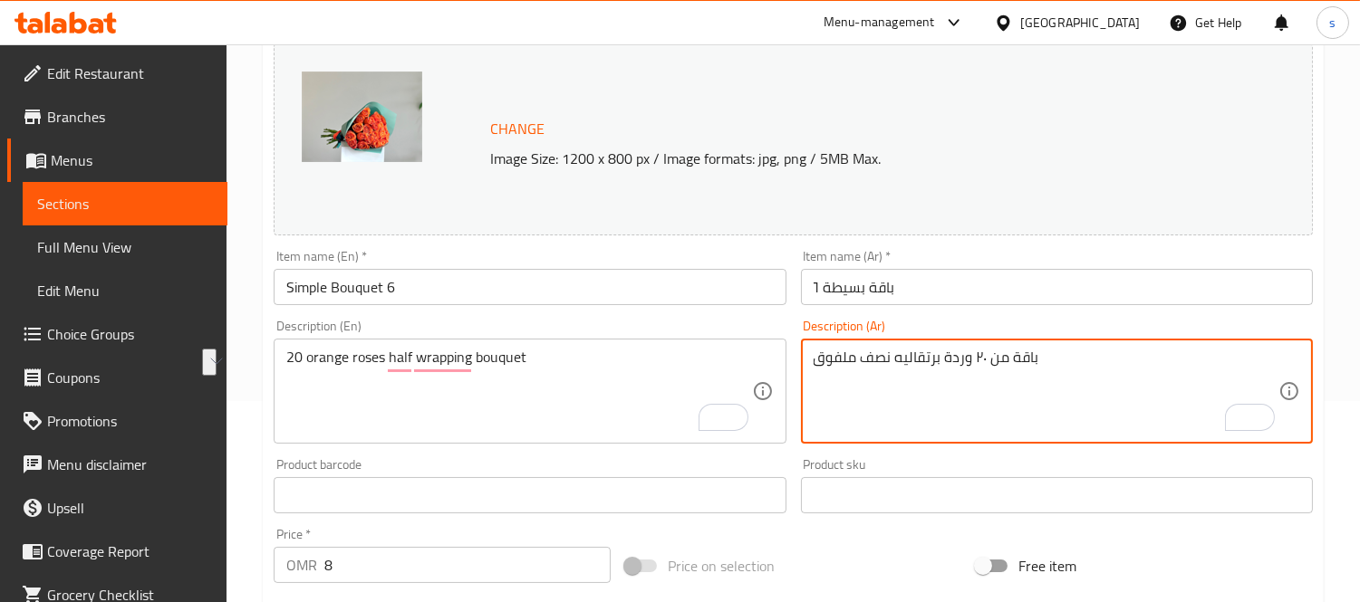
click at [842, 360] on textarea "باقة من ٢٠ وردة برتقاليه نصف ملفوق" at bounding box center [1045, 392] width 465 height 86
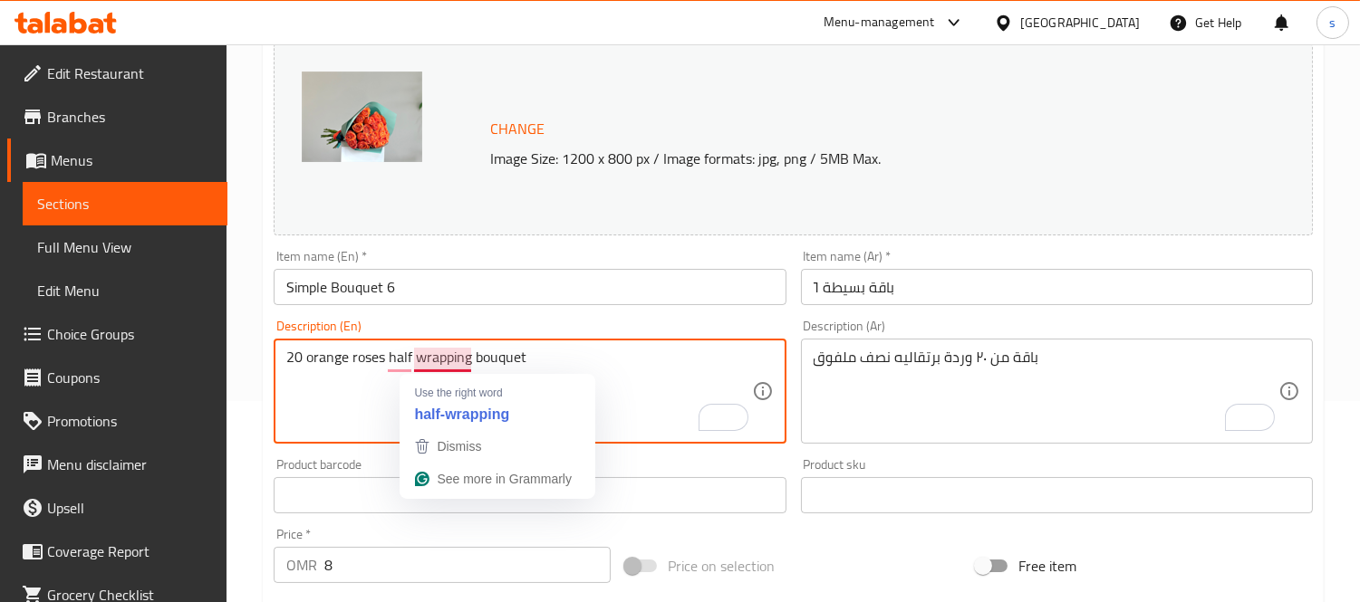
click at [447, 368] on textarea "20 orange roses half wrapping bouquet" at bounding box center [518, 392] width 465 height 86
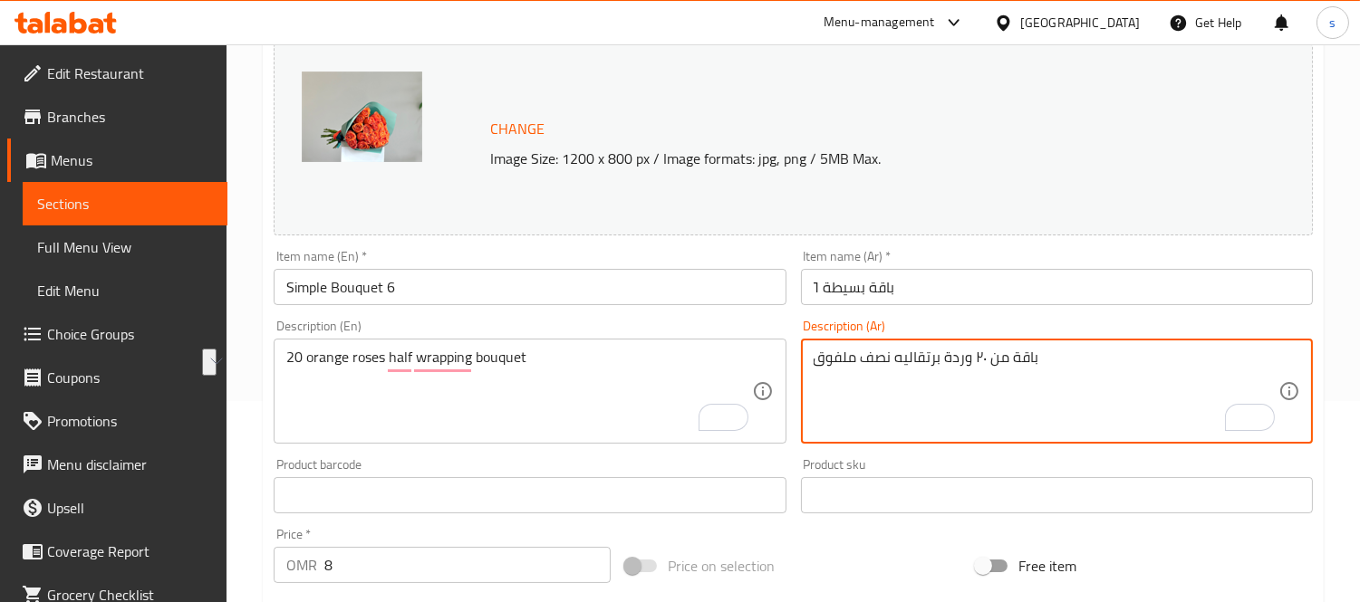
drag, startPoint x: 891, startPoint y: 363, endPoint x: 818, endPoint y: 364, distance: 73.4
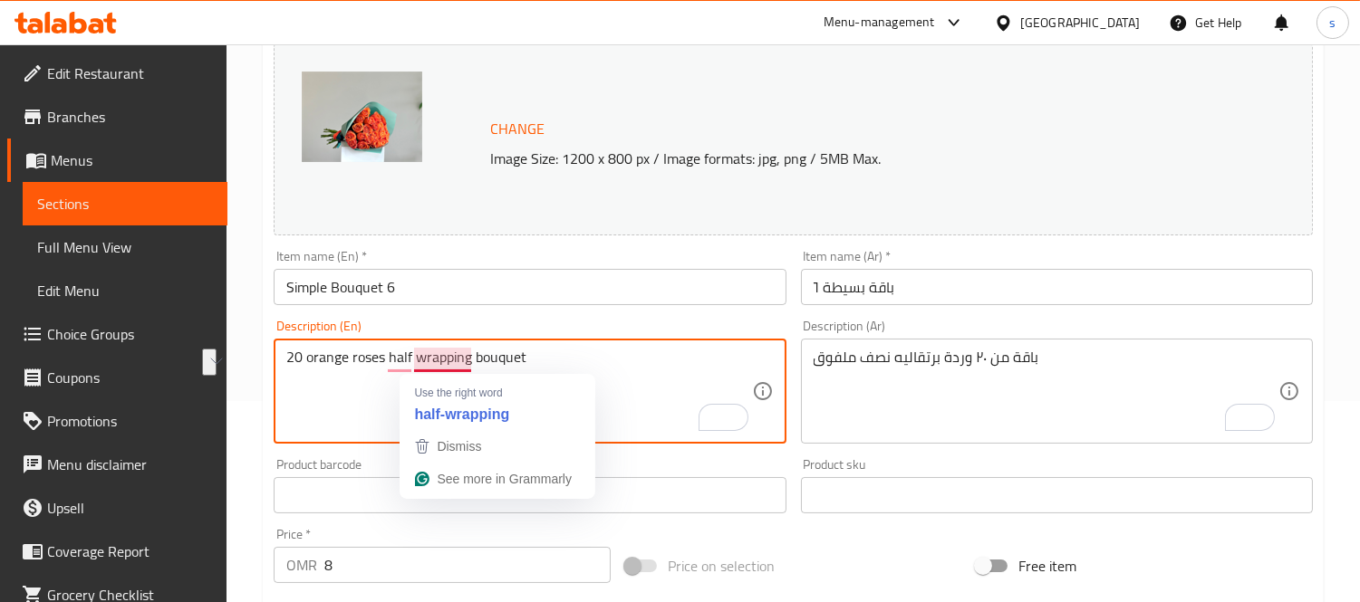
drag, startPoint x: 388, startPoint y: 361, endPoint x: 563, endPoint y: 361, distance: 174.8
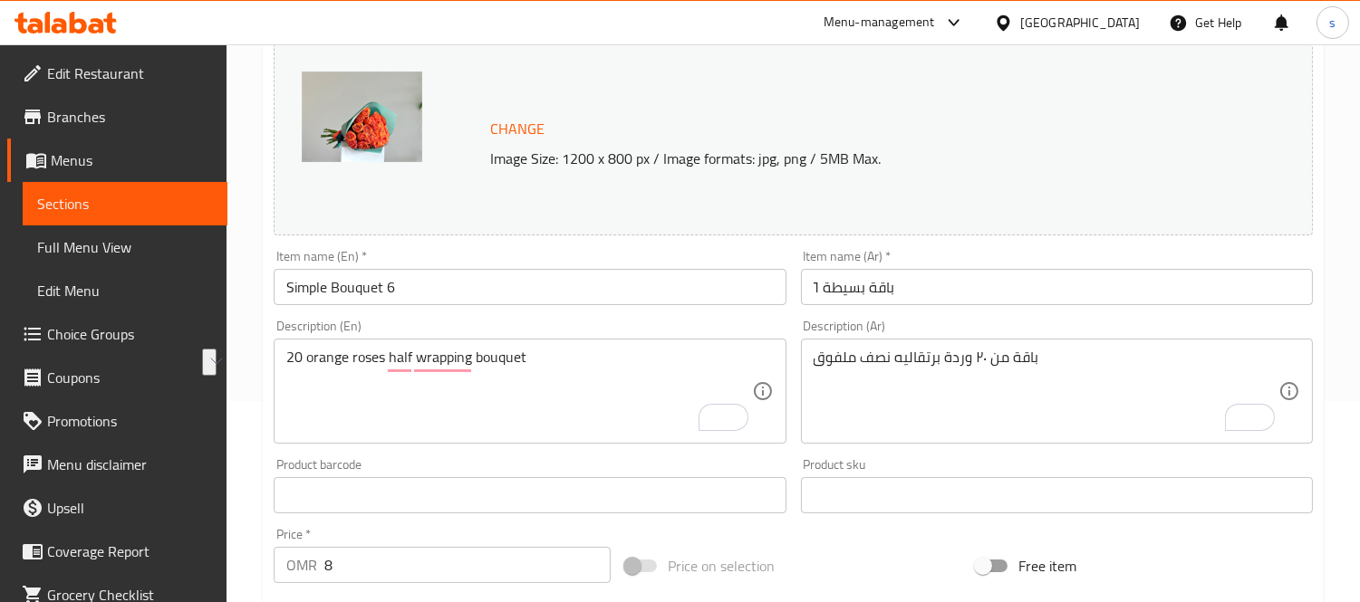
click at [1020, 14] on div at bounding box center [1007, 23] width 26 height 20
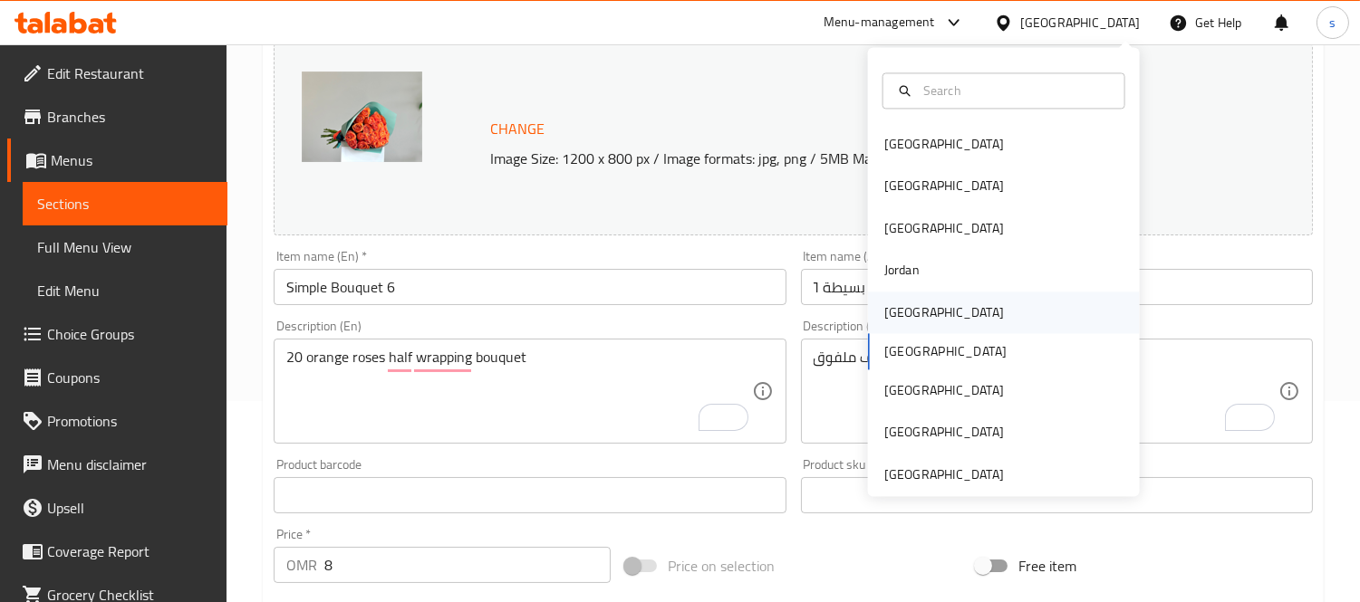
click at [903, 321] on div "[GEOGRAPHIC_DATA]" at bounding box center [944, 313] width 120 height 20
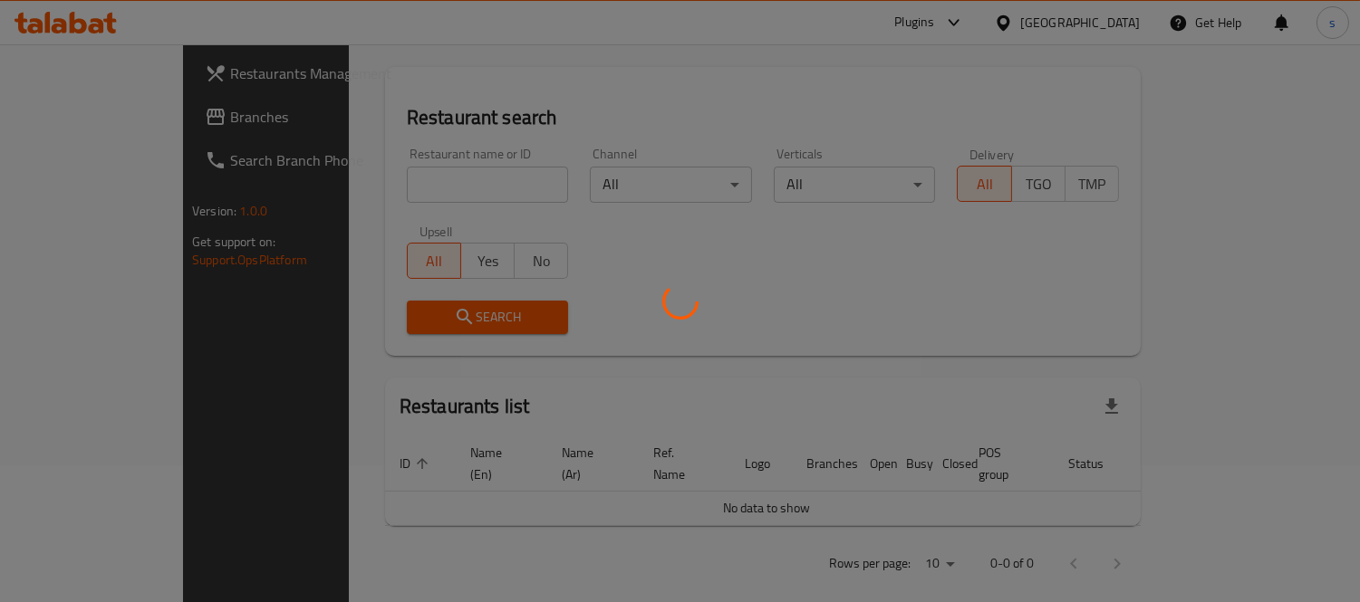
scroll to position [201, 0]
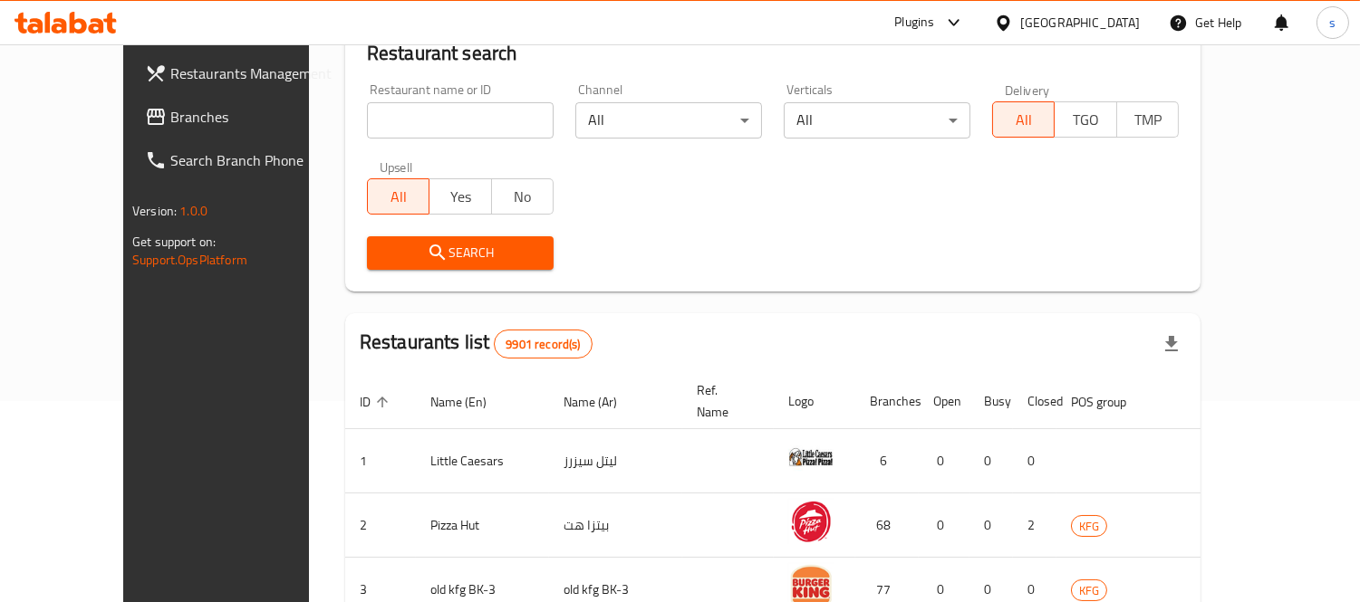
click at [170, 114] on span "Branches" at bounding box center [253, 117] width 166 height 22
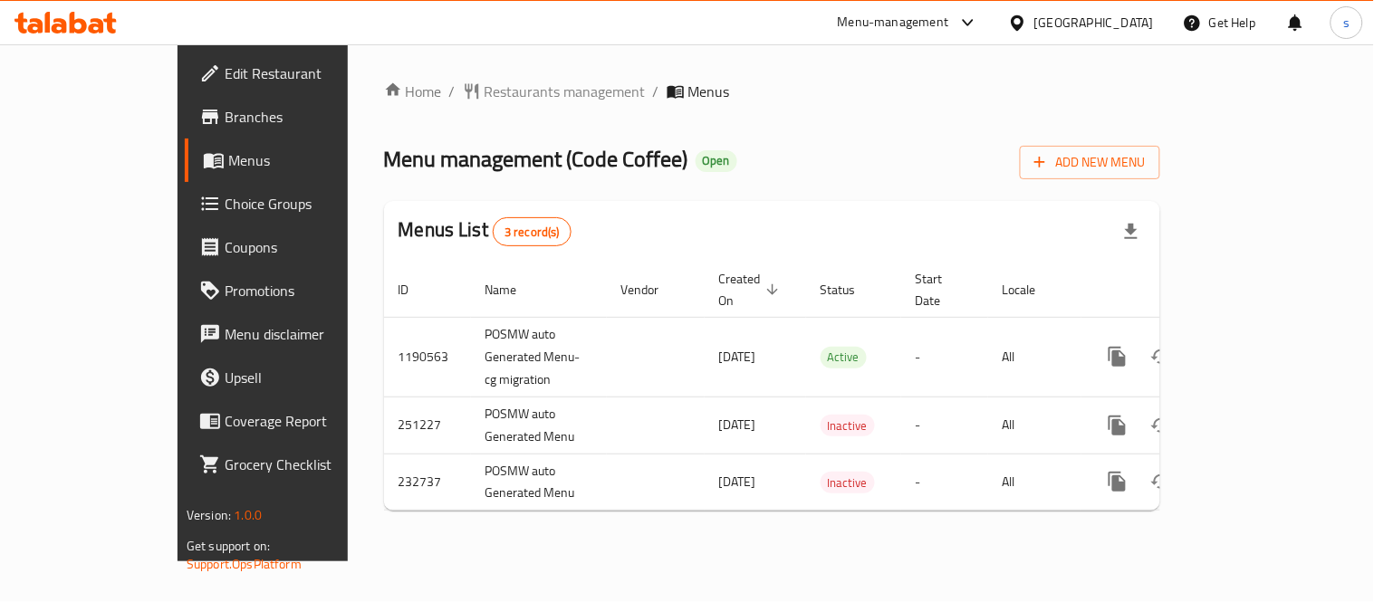
click at [1012, 74] on div "Home / Restaurants management / Menus Menu management ( Code Coffee ) Open Add …" at bounding box center [772, 302] width 849 height 517
click at [979, 23] on icon at bounding box center [968, 23] width 22 height 22
click at [942, 194] on div "Restaurant-Management" at bounding box center [876, 200] width 142 height 20
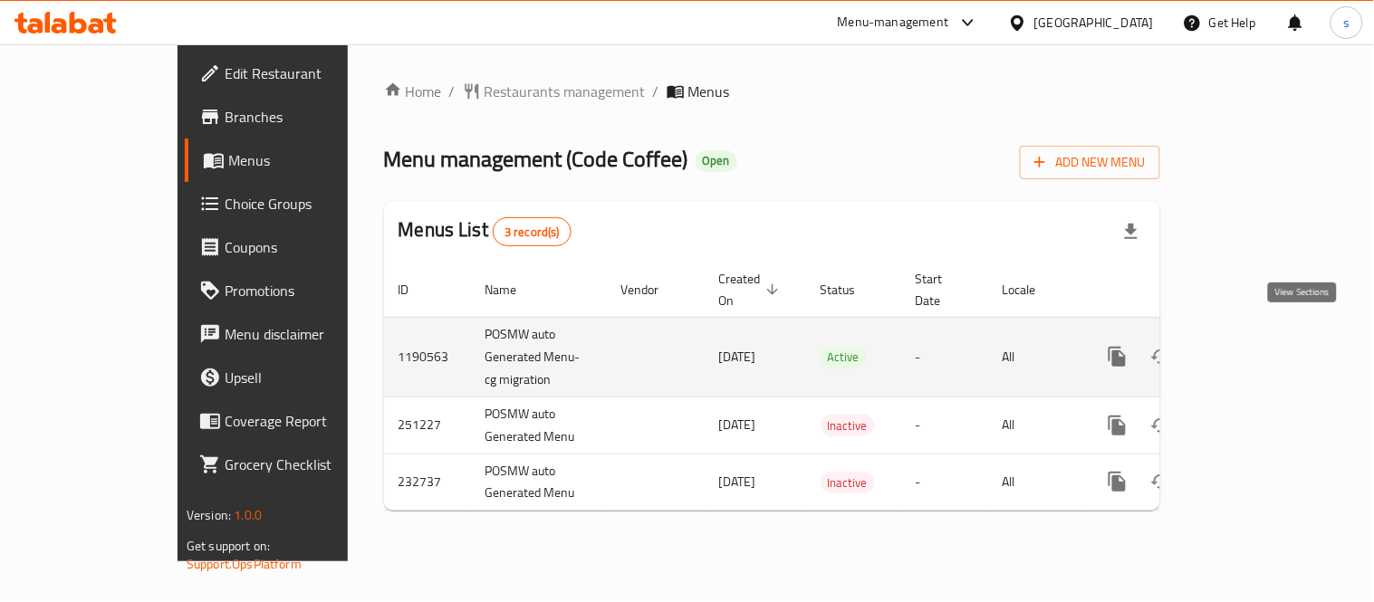
click at [1270, 348] on link "enhanced table" at bounding box center [1248, 356] width 43 height 43
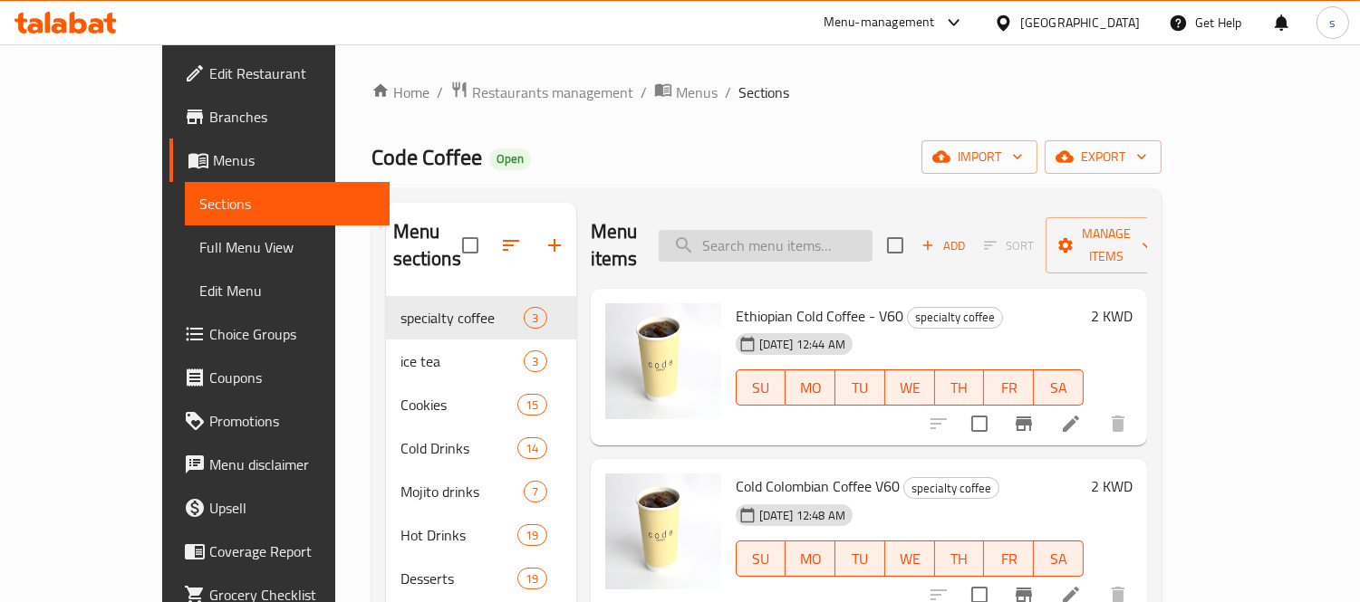
click at [780, 230] on input "search" at bounding box center [766, 246] width 214 height 32
paste input "Peach Mojito"
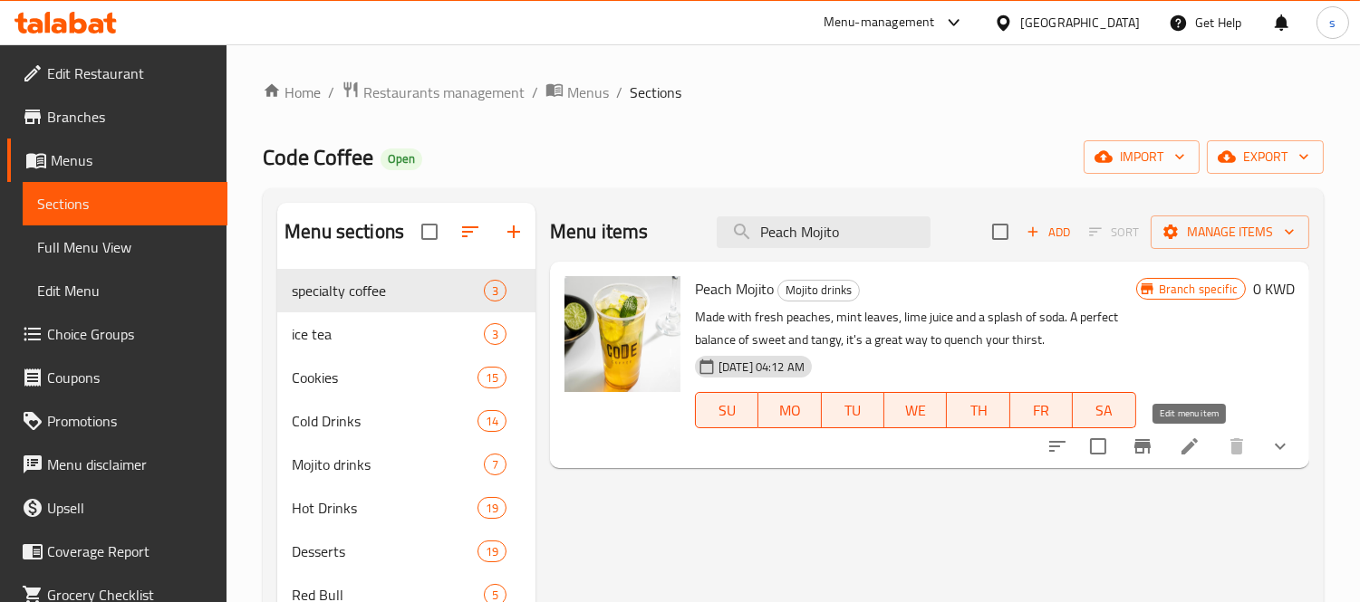
type input "Peach Mojito"
click at [1188, 447] on icon at bounding box center [1189, 446] width 16 height 16
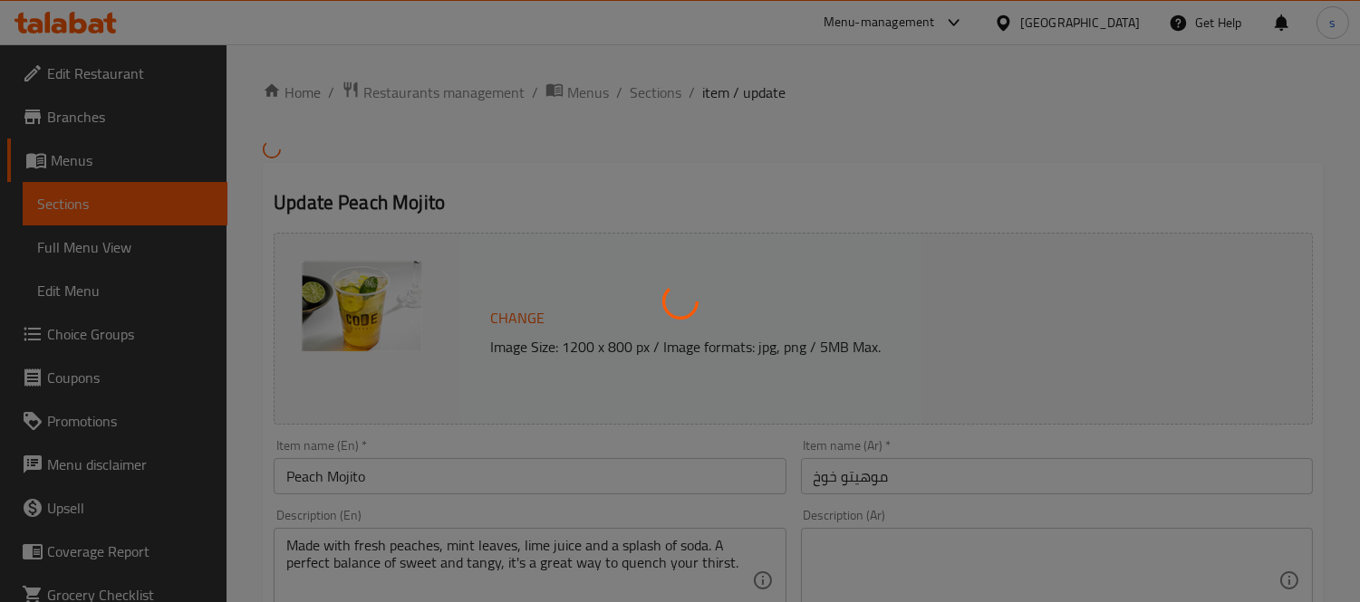
type input "إختيارك من:"
type input "1"
type input "اختيارك من الزهور:"
type input "0"
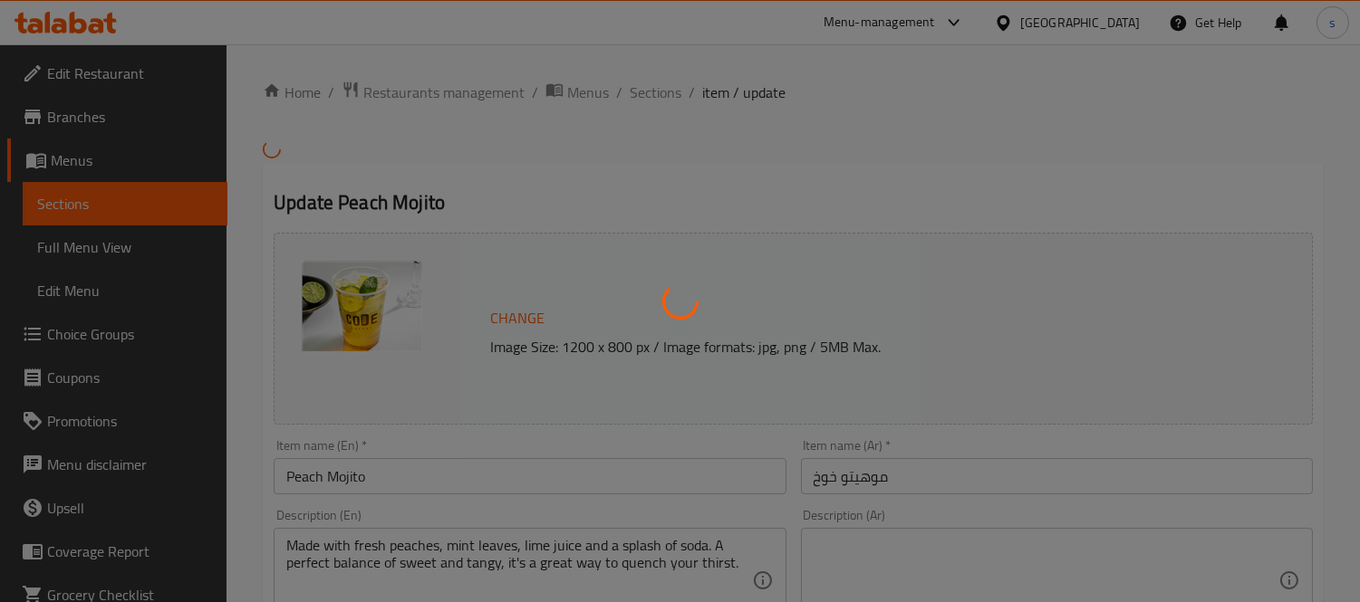
type input "1"
type input "الإضافات :"
type input "0"
type input "1"
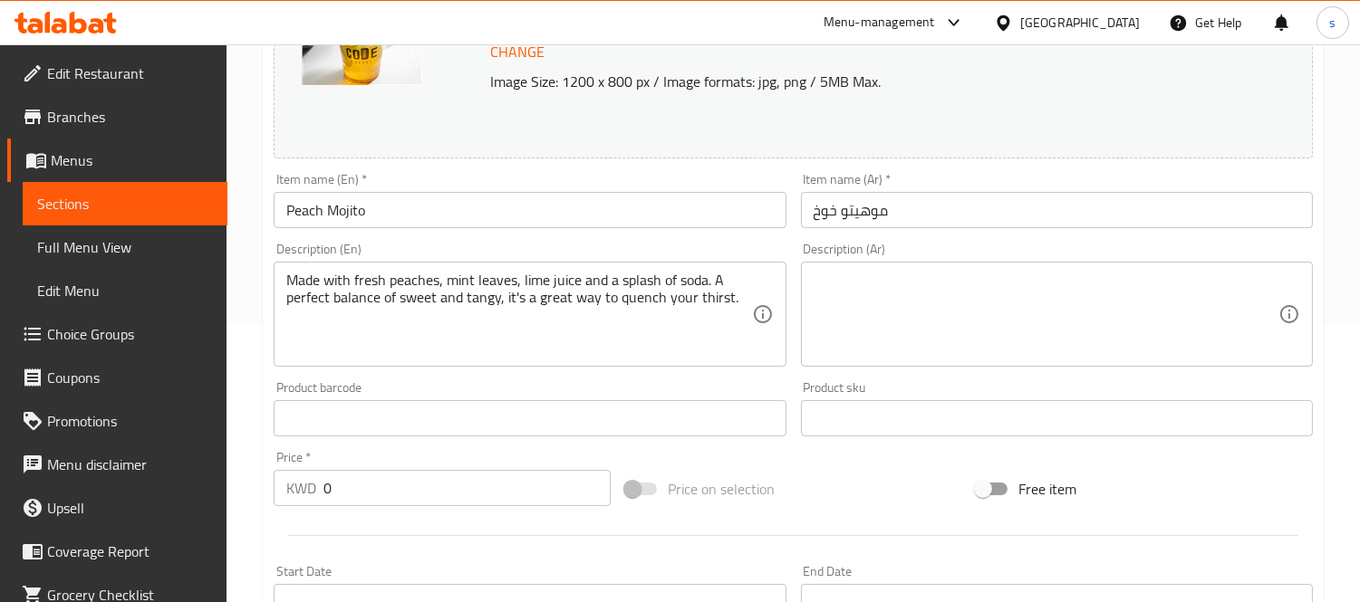
scroll to position [101, 0]
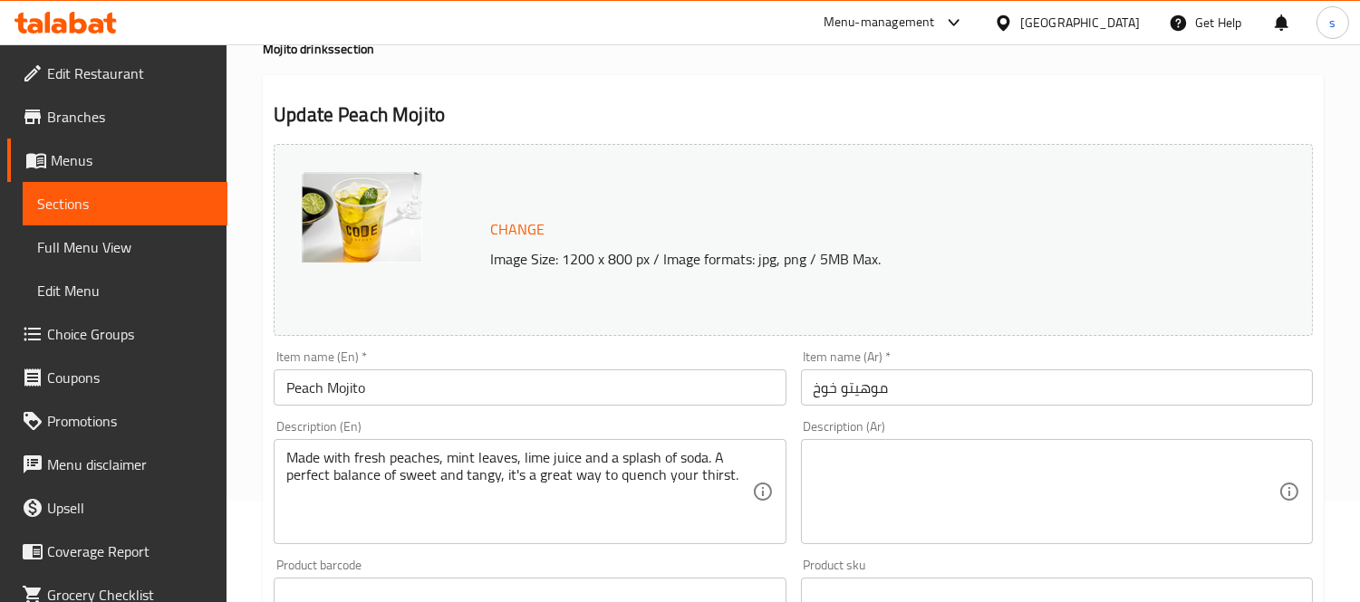
click at [1111, 22] on div "[GEOGRAPHIC_DATA]" at bounding box center [1080, 23] width 120 height 20
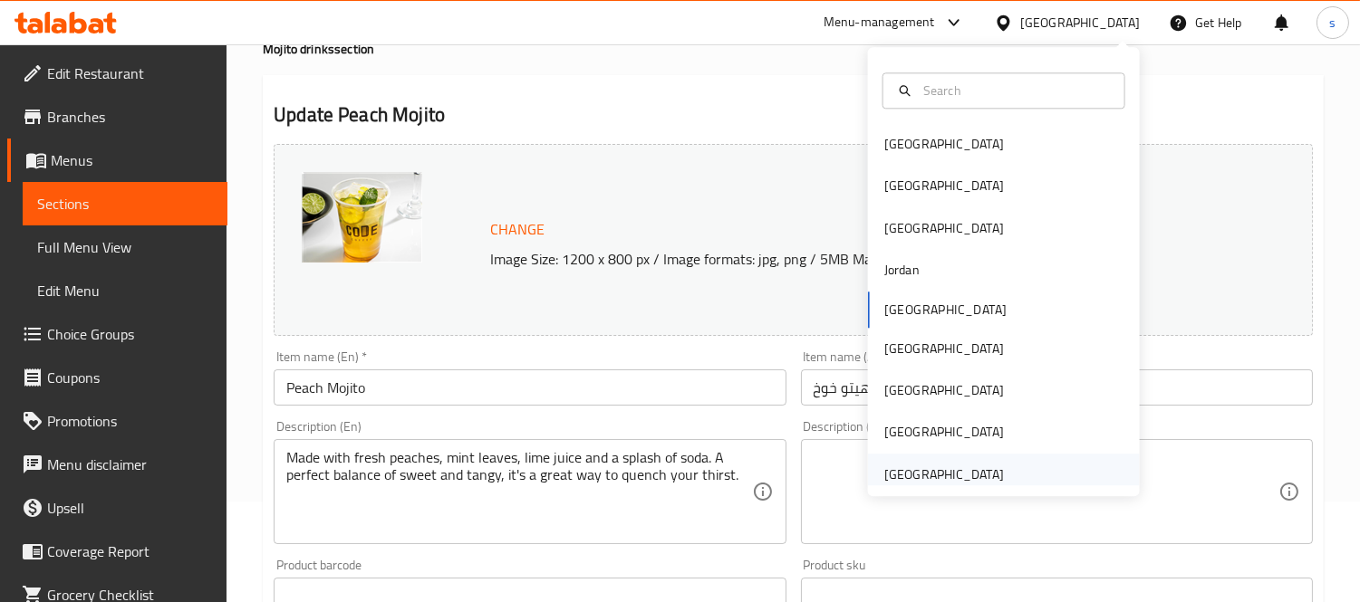
click at [938, 476] on div "[GEOGRAPHIC_DATA]" at bounding box center [944, 475] width 120 height 20
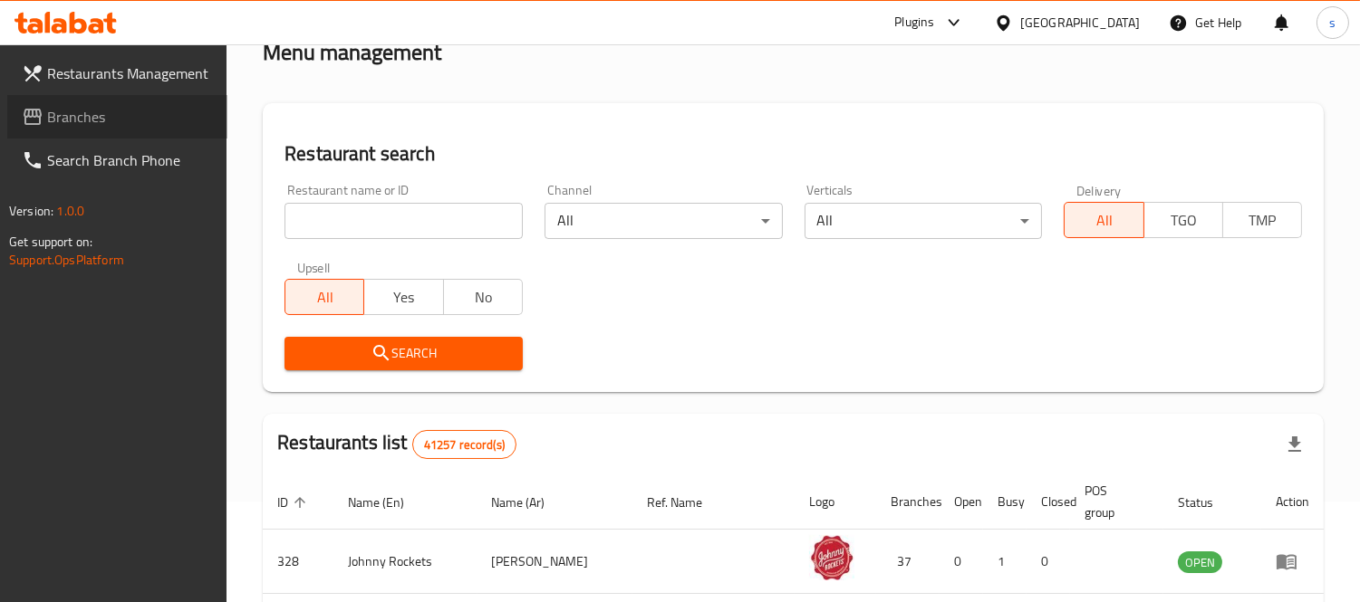
click at [60, 119] on span "Branches" at bounding box center [130, 117] width 166 height 22
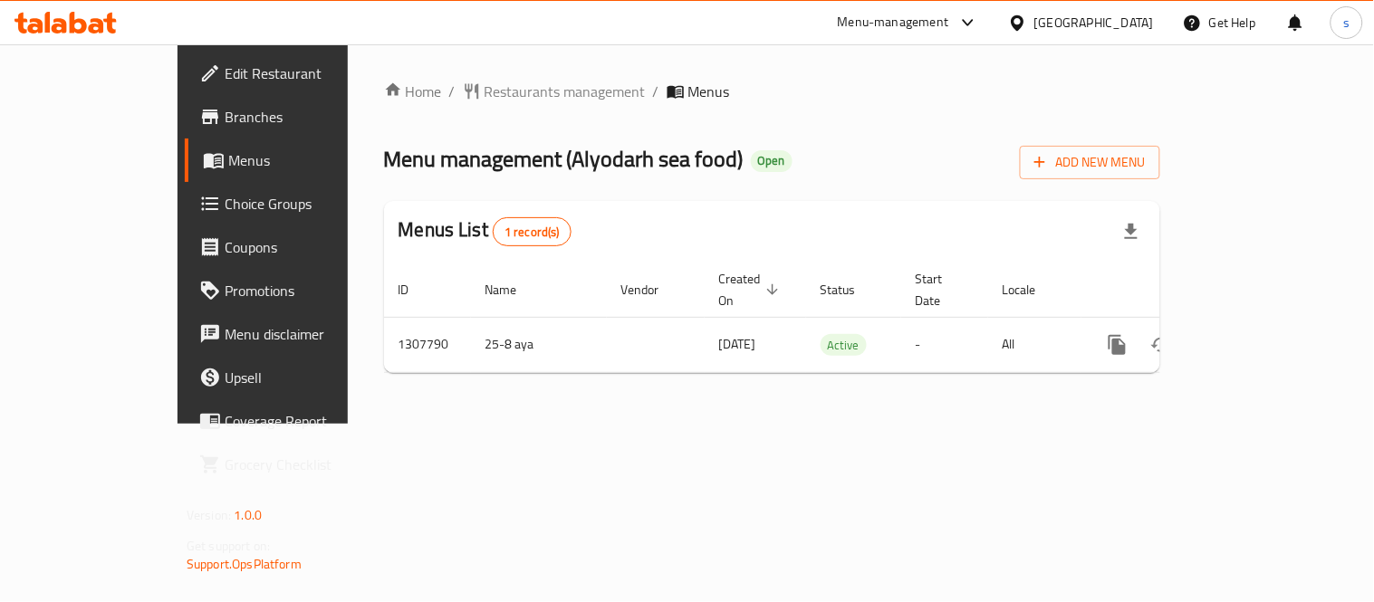
click at [1084, 13] on div "[GEOGRAPHIC_DATA]" at bounding box center [1094, 23] width 120 height 20
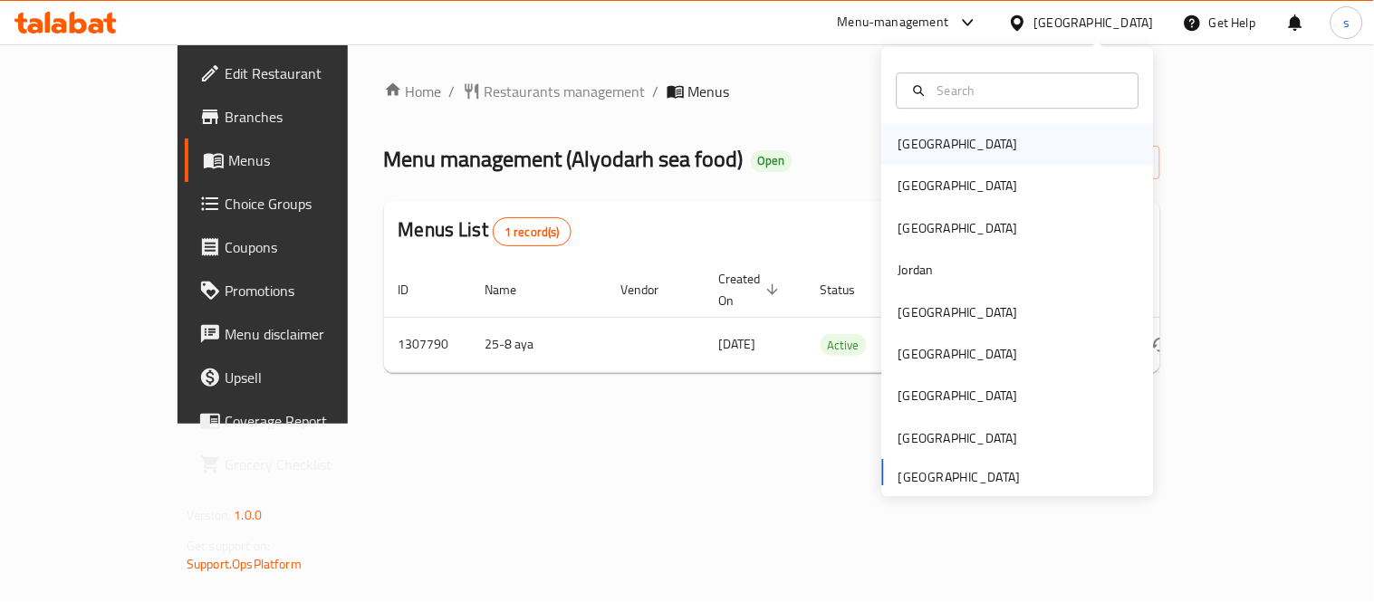
click at [911, 149] on div "[GEOGRAPHIC_DATA]" at bounding box center [959, 144] width 120 height 20
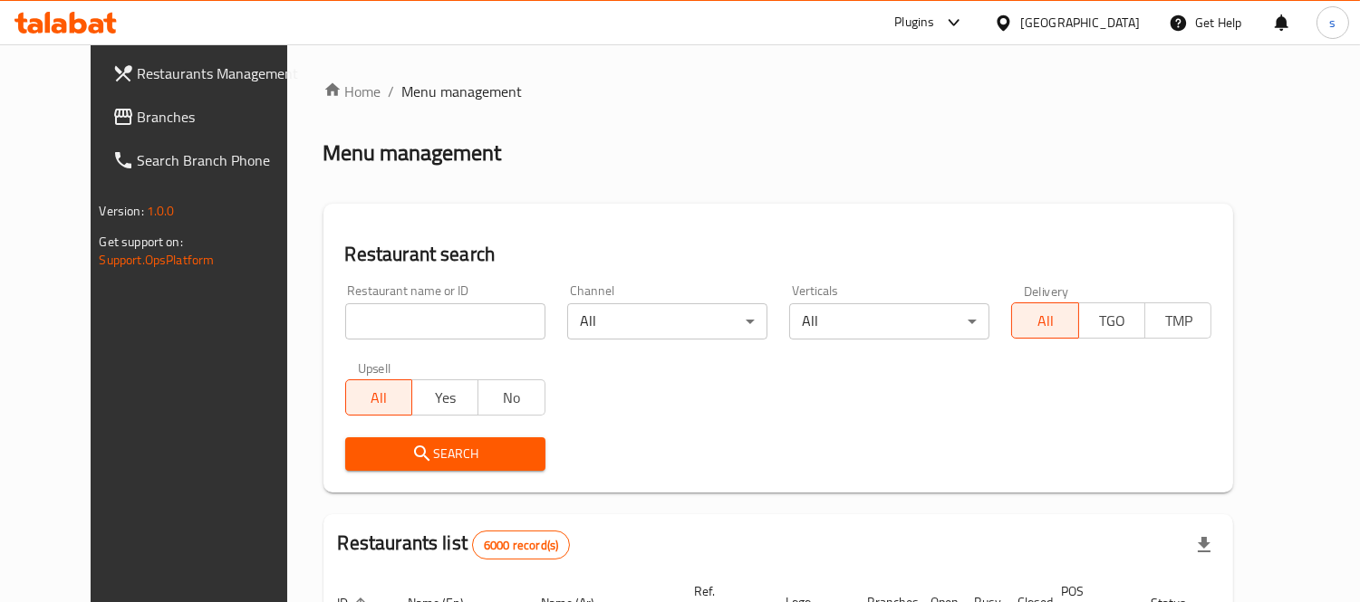
click at [112, 124] on icon at bounding box center [123, 117] width 22 height 22
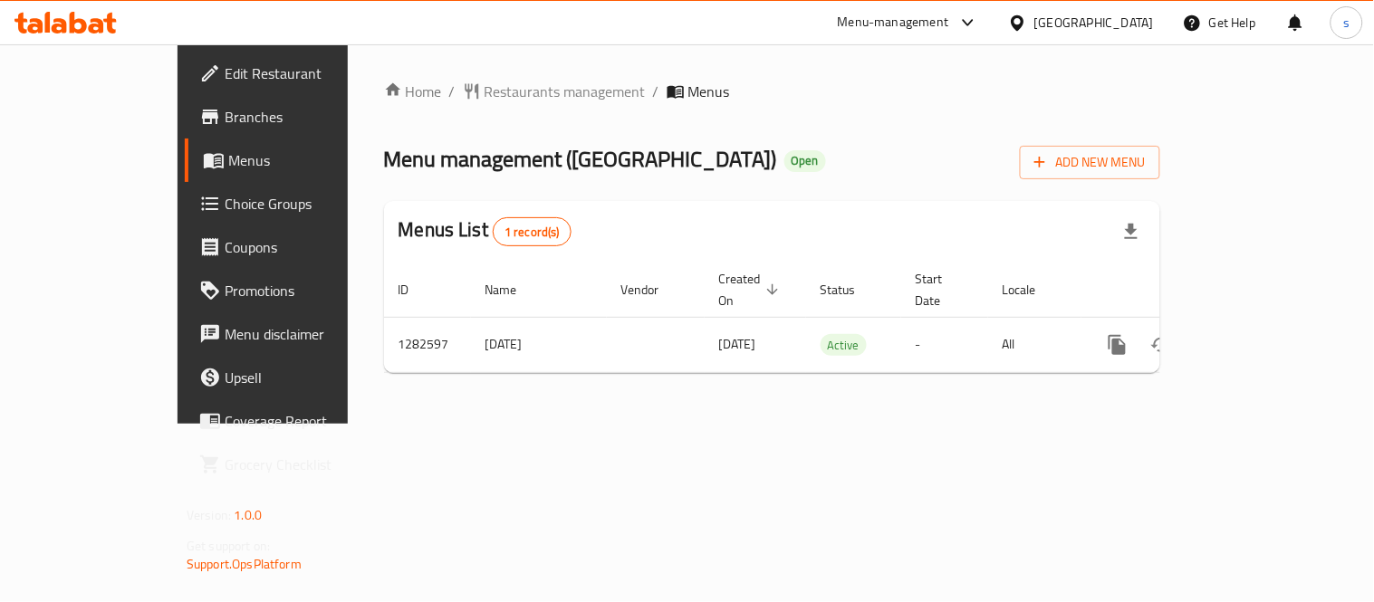
click at [1115, 27] on div "[GEOGRAPHIC_DATA]" at bounding box center [1094, 23] width 120 height 20
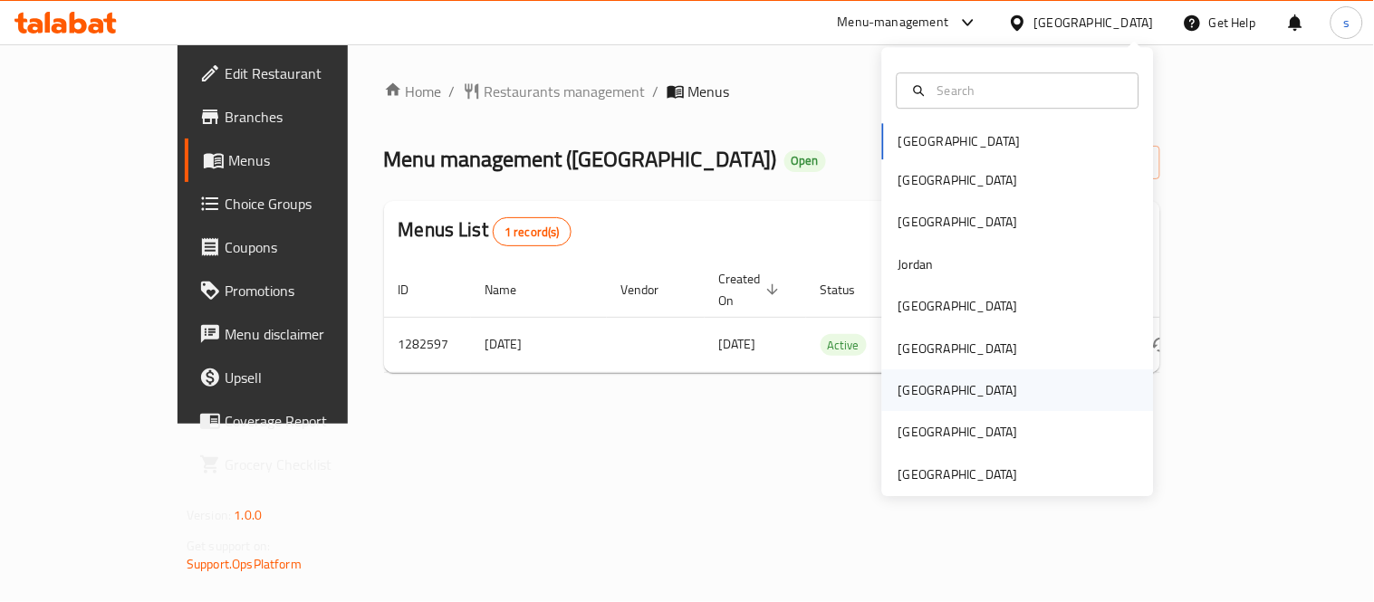
click at [910, 382] on div "[GEOGRAPHIC_DATA]" at bounding box center [959, 390] width 120 height 20
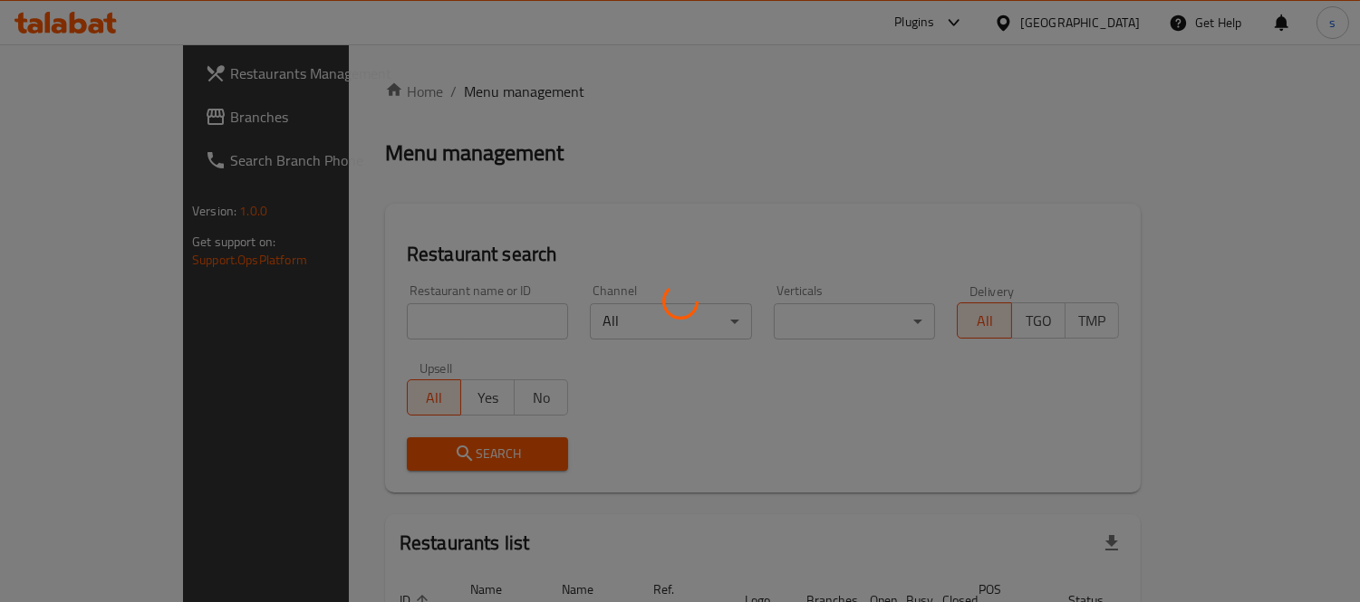
click at [63, 123] on div at bounding box center [680, 301] width 1360 height 602
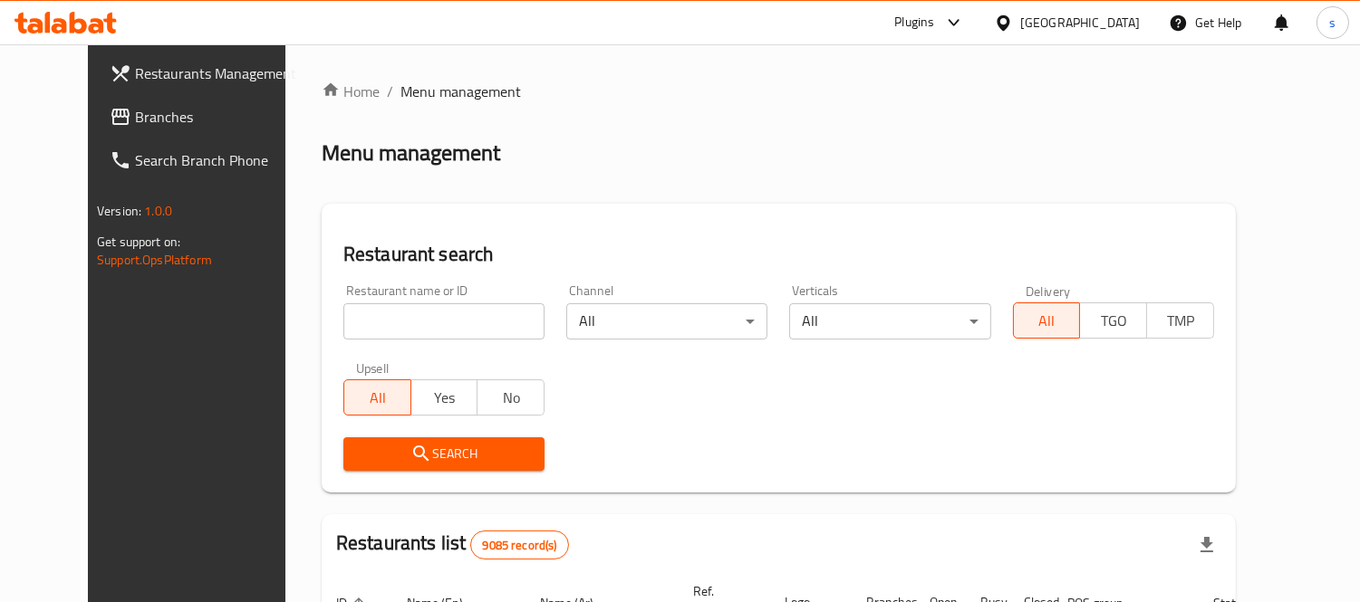
click at [135, 123] on span "Branches" at bounding box center [218, 117] width 166 height 22
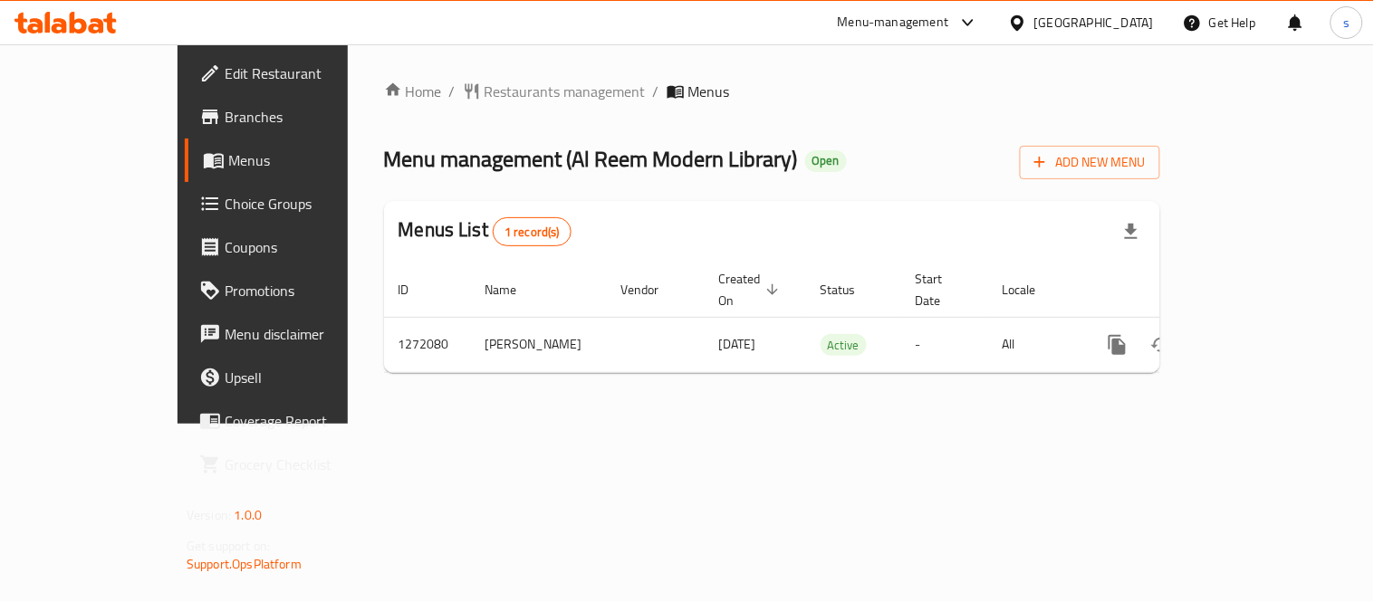
click at [1024, 15] on icon at bounding box center [1017, 21] width 13 height 15
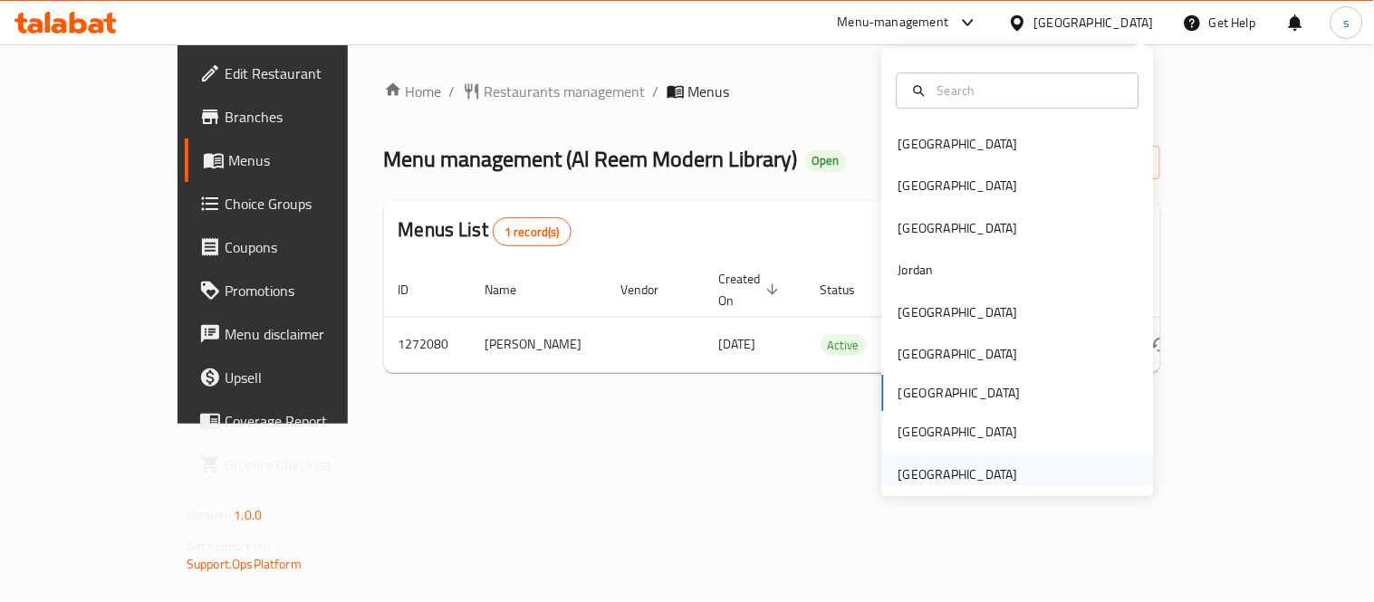
click at [935, 469] on div "[GEOGRAPHIC_DATA]" at bounding box center [959, 475] width 120 height 20
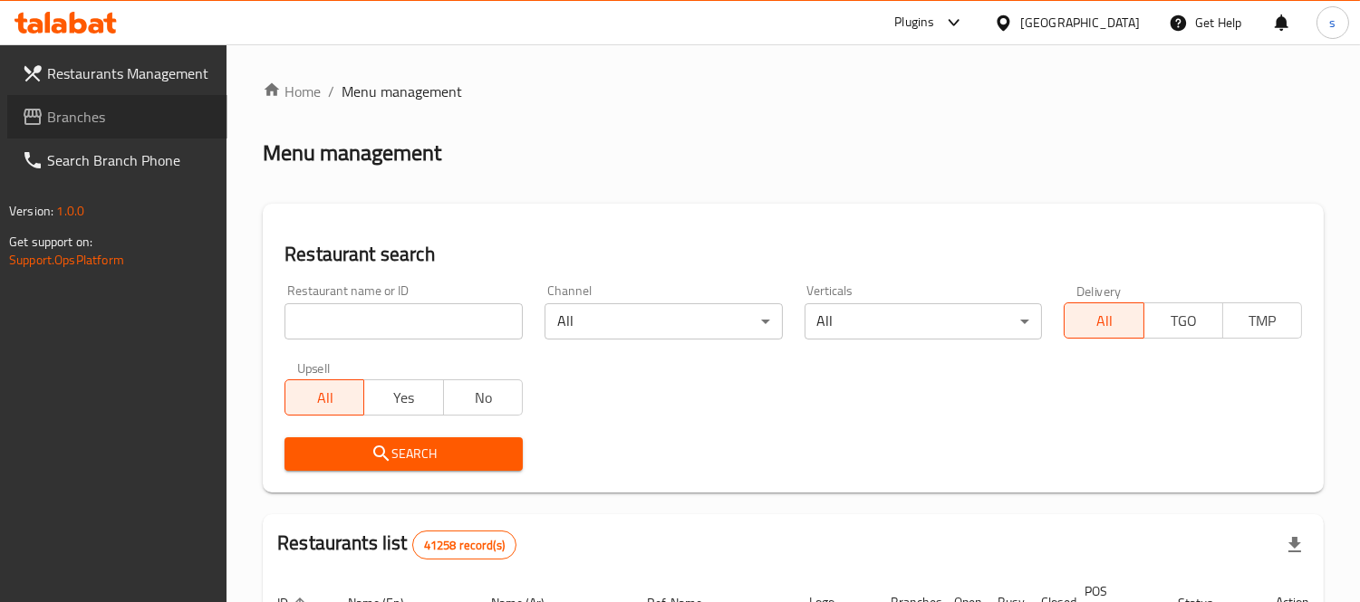
click at [62, 118] on span "Branches" at bounding box center [130, 117] width 166 height 22
